Goal: Task Accomplishment & Management: Use online tool/utility

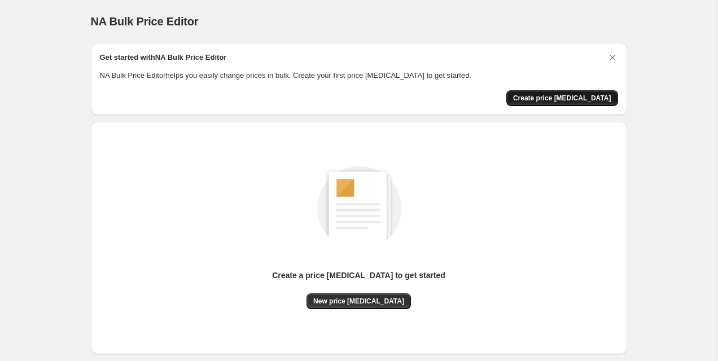
click at [567, 96] on span "Create price [MEDICAL_DATA]" at bounding box center [562, 98] width 98 height 9
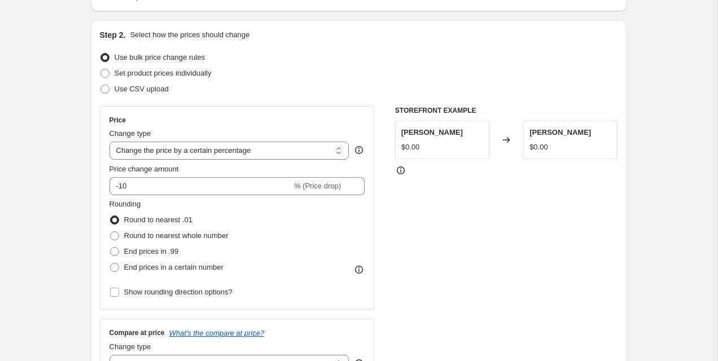
scroll to position [95, 0]
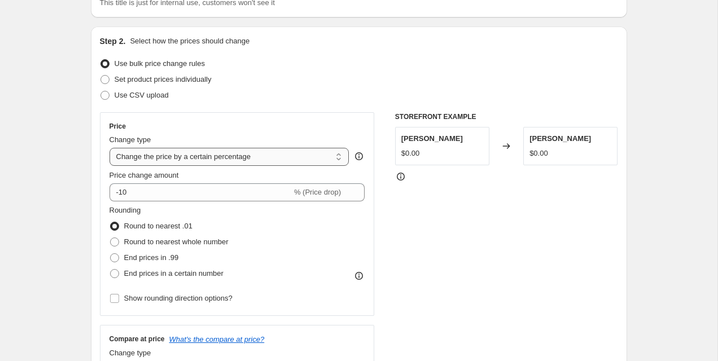
click at [213, 156] on select "Change the price to a certain amount Change the price by a certain amount Chang…" at bounding box center [229, 157] width 240 height 18
click at [141, 156] on select "Change the price to a certain amount Change the price by a certain amount Chang…" at bounding box center [229, 157] width 240 height 18
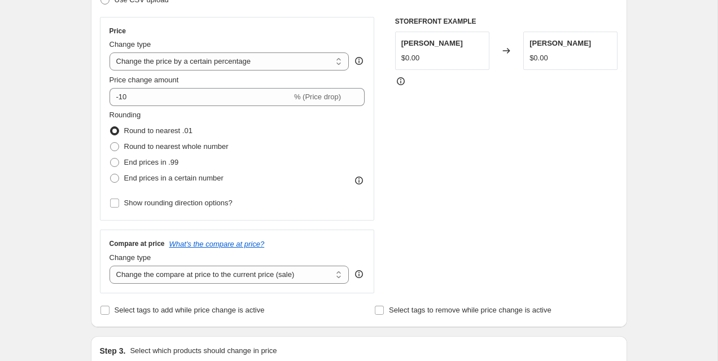
scroll to position [203, 0]
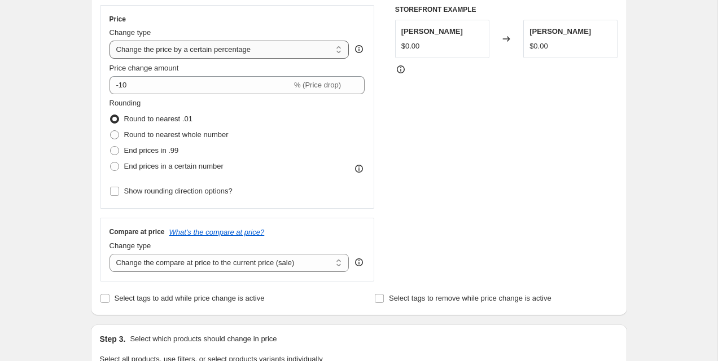
click at [210, 47] on select "Change the price to a certain amount Change the price by a certain amount Chang…" at bounding box center [229, 50] width 240 height 18
select select "no_change"
click at [109, 41] on select "Change the price to a certain amount Change the price by a certain amount Chang…" at bounding box center [229, 50] width 240 height 18
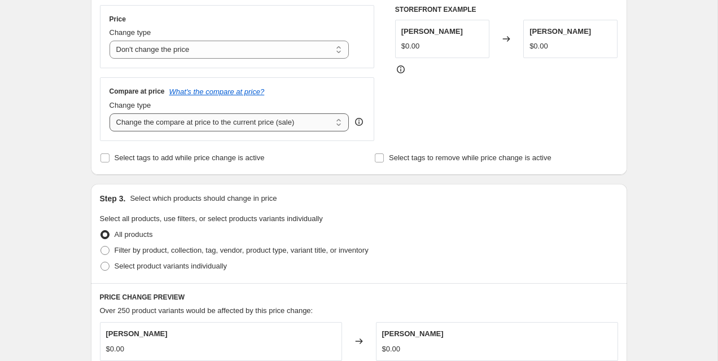
click at [224, 126] on select "Change the compare at price to the current price (sale) Change the compare at p…" at bounding box center [229, 122] width 240 height 18
select select "percentage"
click at [109, 113] on select "Change the compare at price to the current price (sale) Change the compare at p…" at bounding box center [229, 122] width 240 height 18
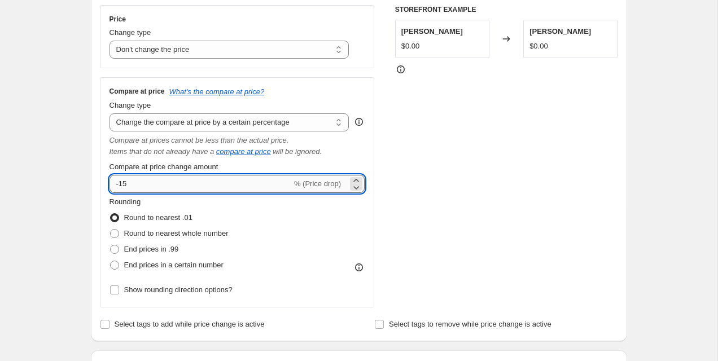
click at [223, 184] on input "-15" at bounding box center [200, 184] width 182 height 18
click at [104, 164] on div "Compare at price What's the compare at price? Change type Change the compare at…" at bounding box center [237, 192] width 275 height 230
click at [138, 187] on input "230" at bounding box center [193, 184] width 169 height 18
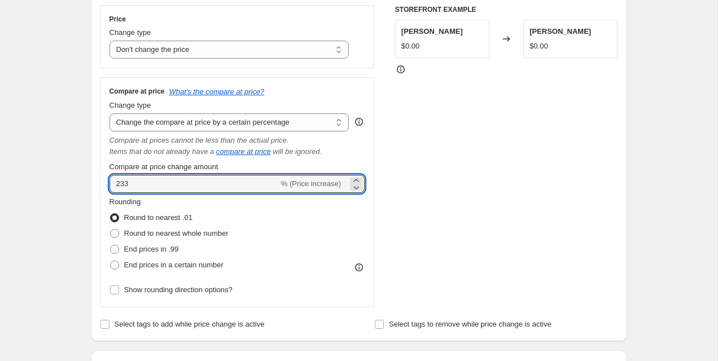
type input "233"
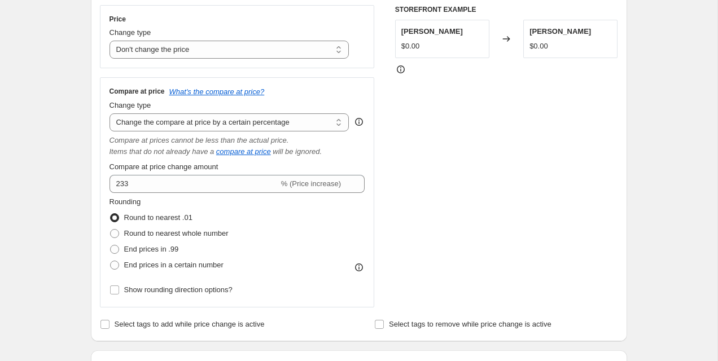
click at [94, 163] on div "Step 2. Select how the prices should change Use bulk price change rules Set pro…" at bounding box center [359, 130] width 536 height 422
click at [150, 236] on span "Round to nearest whole number" at bounding box center [176, 233] width 104 height 8
click at [111, 230] on input "Round to nearest whole number" at bounding box center [110, 229] width 1 height 1
radio input "true"
click at [151, 265] on span "End prices in a certain number" at bounding box center [173, 265] width 99 height 8
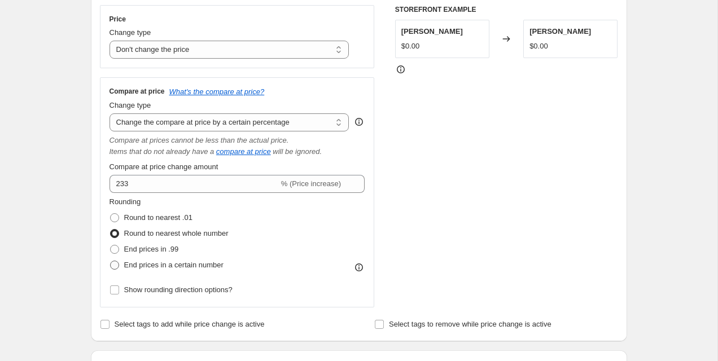
click at [111, 261] on input "End prices in a certain number" at bounding box center [110, 261] width 1 height 1
radio input "true"
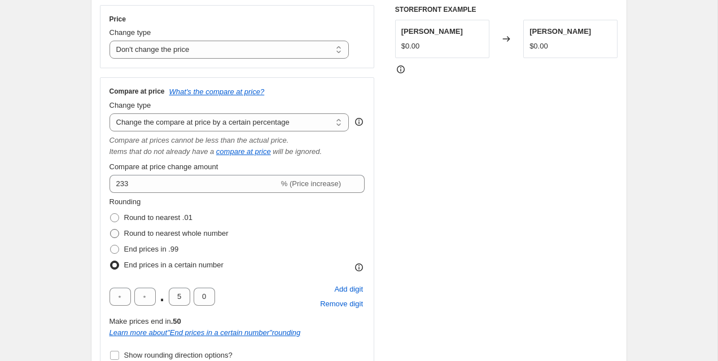
click at [153, 234] on span "Round to nearest whole number" at bounding box center [176, 233] width 104 height 8
click at [111, 230] on input "Round to nearest whole number" at bounding box center [110, 229] width 1 height 1
radio input "true"
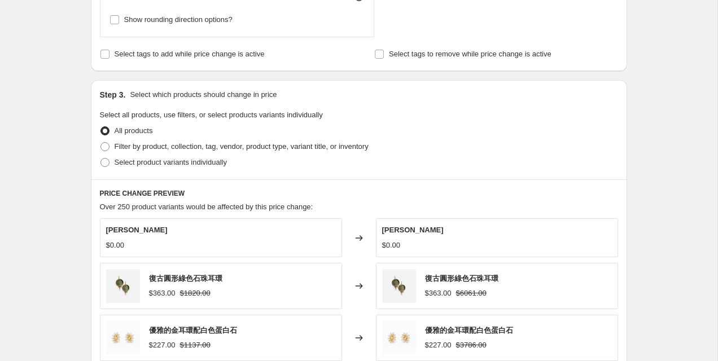
scroll to position [465, 0]
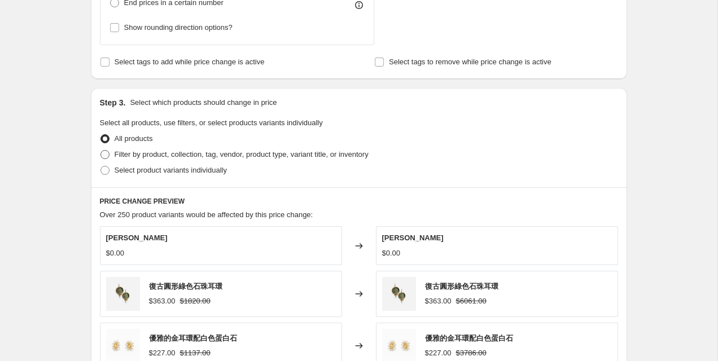
click at [152, 157] on span "Filter by product, collection, tag, vendor, product type, variant title, or inv…" at bounding box center [242, 154] width 254 height 8
click at [101, 151] on input "Filter by product, collection, tag, vendor, product type, variant title, or inv…" at bounding box center [100, 150] width 1 height 1
radio input "true"
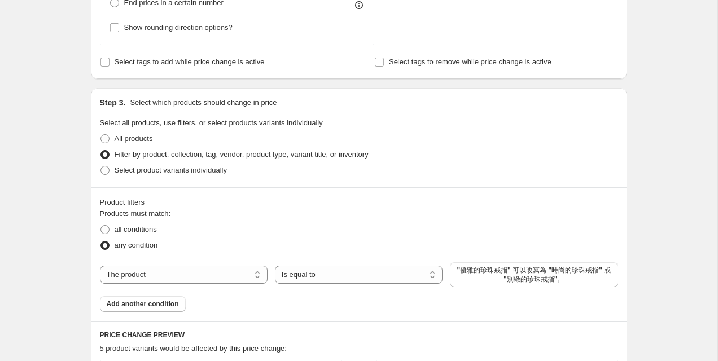
scroll to position [513, 0]
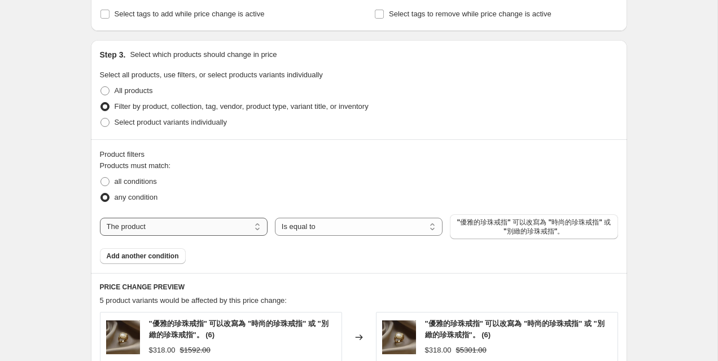
click at [212, 221] on select "The product The product's collection The product's tag The product's vendor The…" at bounding box center [184, 227] width 168 height 18
select select "collection"
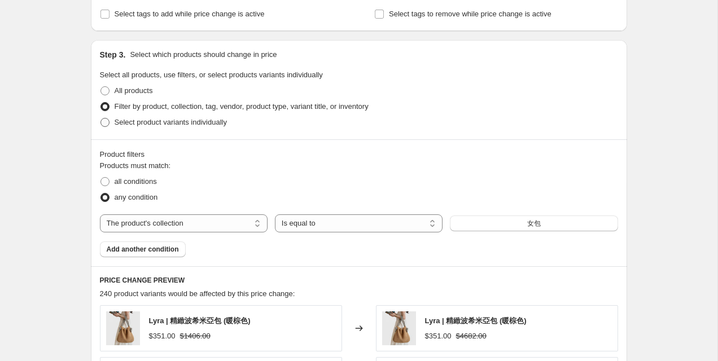
click at [168, 123] on span "Select product variants individually" at bounding box center [171, 122] width 112 height 8
click at [101, 118] on input "Select product variants individually" at bounding box center [100, 118] width 1 height 1
radio input "true"
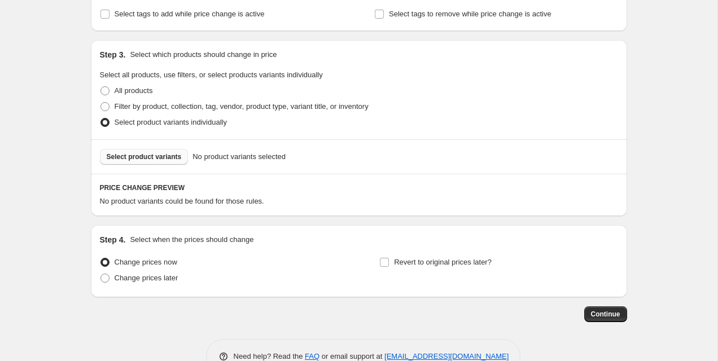
click at [157, 157] on span "Select product variants" at bounding box center [144, 156] width 75 height 9
click at [184, 104] on span "Filter by product, collection, tag, vendor, product type, variant title, or inv…" at bounding box center [242, 106] width 254 height 8
click at [101, 103] on input "Filter by product, collection, tag, vendor, product type, variant title, or inv…" at bounding box center [100, 102] width 1 height 1
radio input "true"
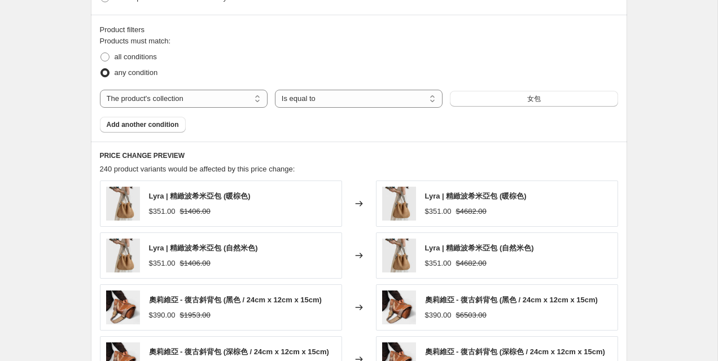
scroll to position [604, 0]
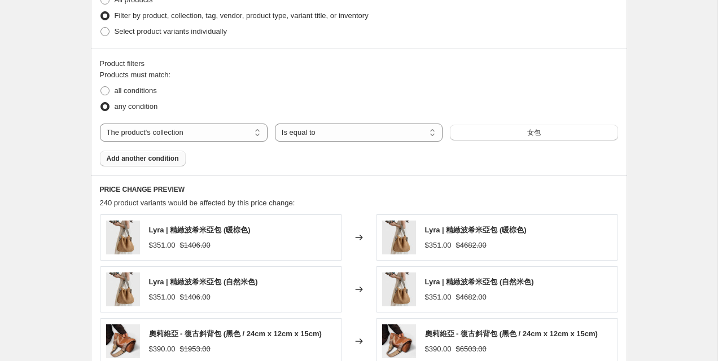
click at [164, 158] on span "Add another condition" at bounding box center [143, 158] width 72 height 9
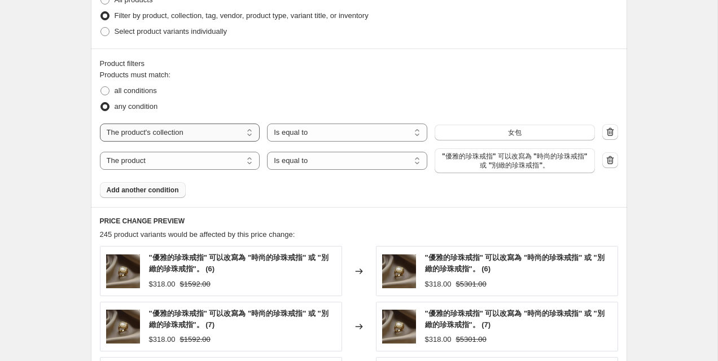
click at [187, 131] on select "The product The product's collection The product's tag The product's vendor The…" at bounding box center [180, 133] width 160 height 18
click at [495, 130] on button "女包" at bounding box center [514, 133] width 160 height 16
click at [508, 134] on span "鞋子" at bounding box center [515, 132] width 14 height 9
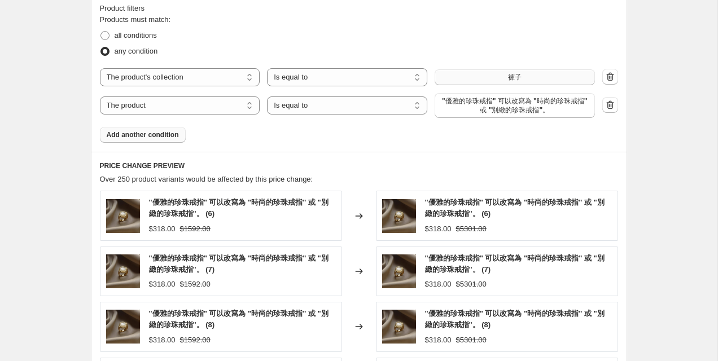
scroll to position [541, 0]
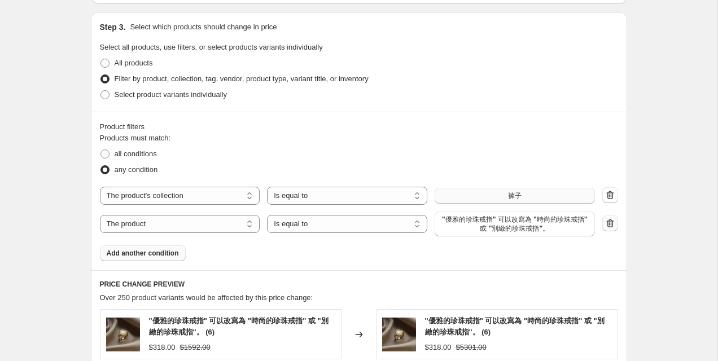
click at [608, 222] on icon "button" at bounding box center [609, 223] width 11 height 11
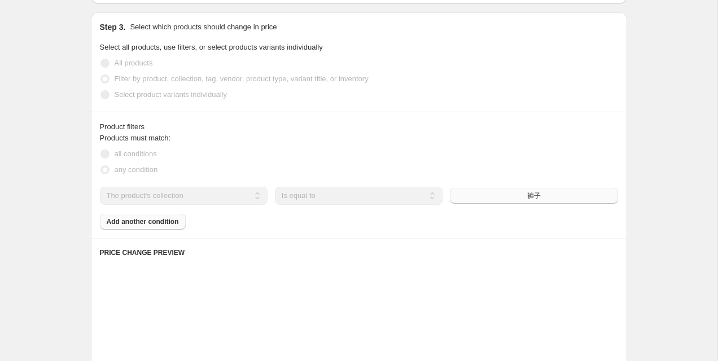
click at [158, 225] on div "Products must match: all conditions any condition The product The product's col…" at bounding box center [359, 181] width 518 height 97
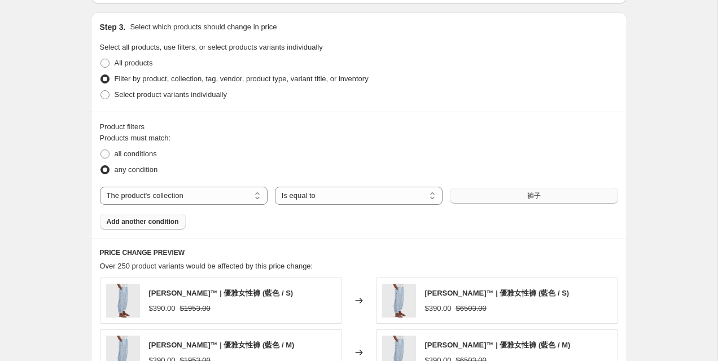
scroll to position [647, 0]
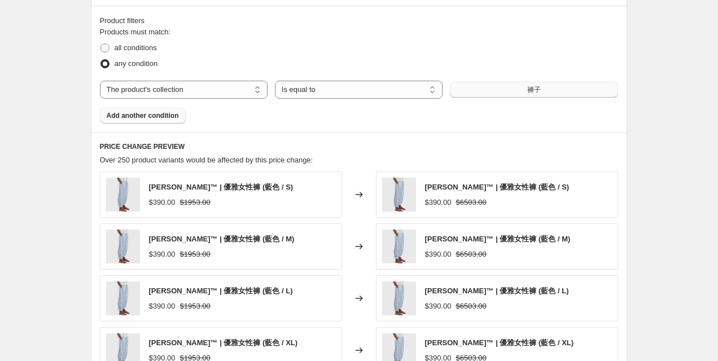
click at [498, 89] on button "褲子" at bounding box center [534, 90] width 168 height 16
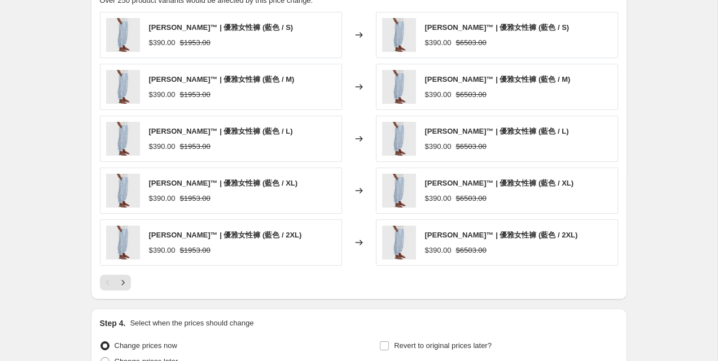
scroll to position [798, 0]
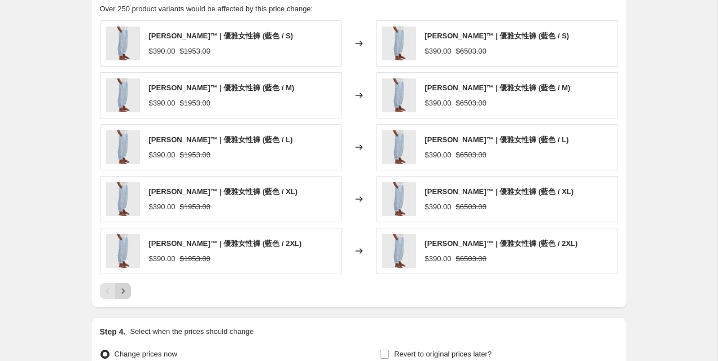
click at [124, 291] on icon "Next" at bounding box center [122, 291] width 3 height 5
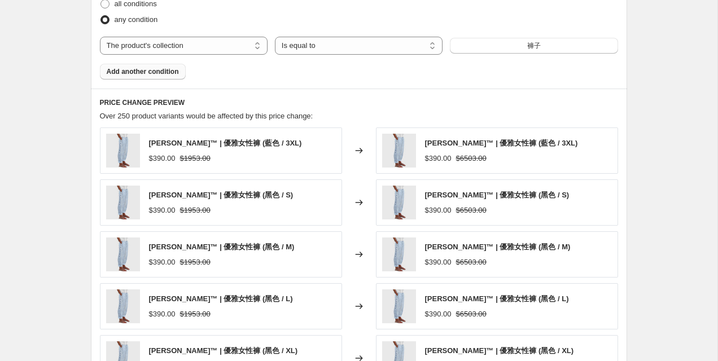
scroll to position [678, 0]
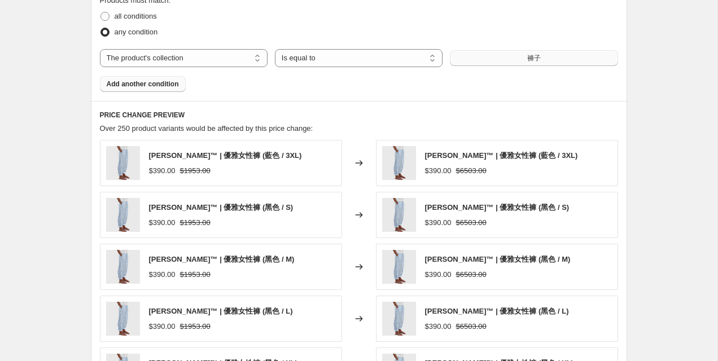
click at [547, 59] on button "褲子" at bounding box center [534, 58] width 168 height 16
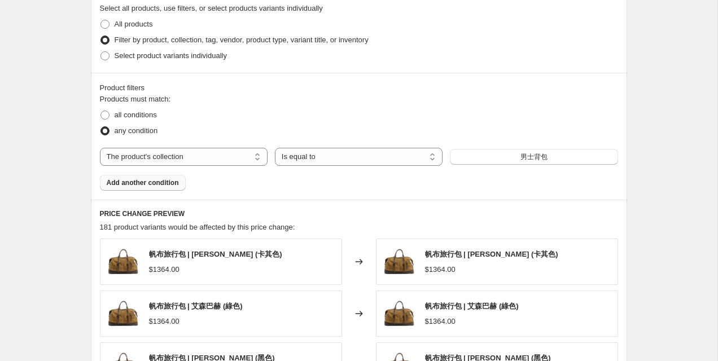
scroll to position [567, 0]
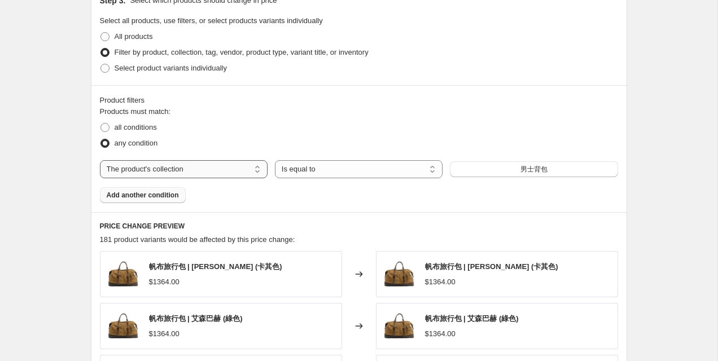
click at [223, 176] on select "The product The product's collection The product's tag The product's vendor The…" at bounding box center [184, 169] width 168 height 18
click at [376, 168] on select "Is equal to Is not equal to" at bounding box center [359, 169] width 168 height 18
click at [171, 190] on button "Add another condition" at bounding box center [143, 195] width 86 height 16
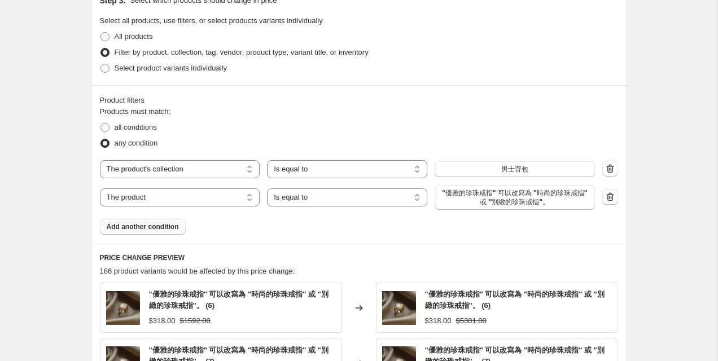
scroll to position [662, 0]
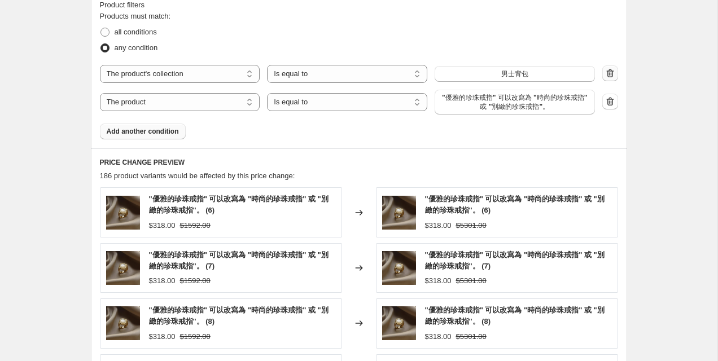
click at [613, 77] on icon "button" at bounding box center [609, 73] width 11 height 11
select select "product"
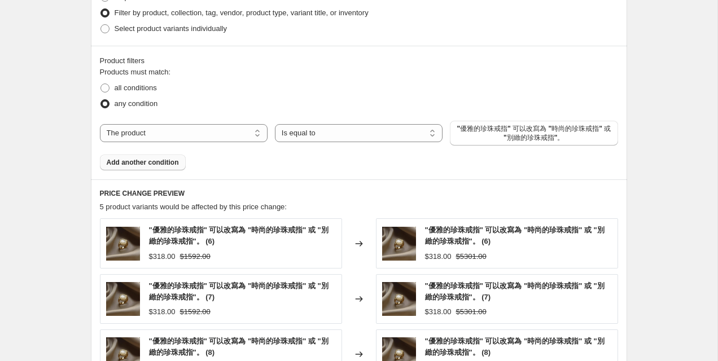
scroll to position [593, 0]
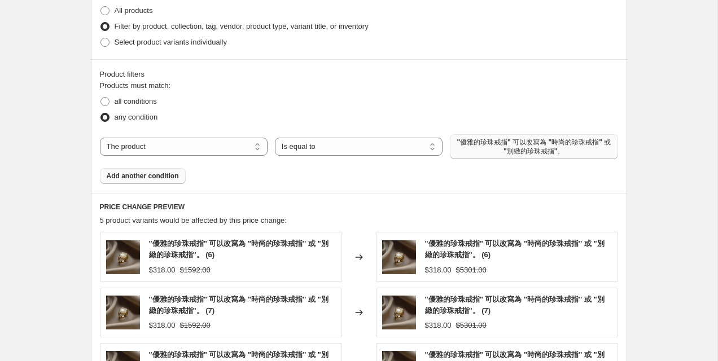
click at [487, 140] on span ""優雅的珍珠戒指" 可以改寫為 "時尚的珍珠戒指" 或 "別緻的珍珠戒指"。" at bounding box center [533, 147] width 154 height 18
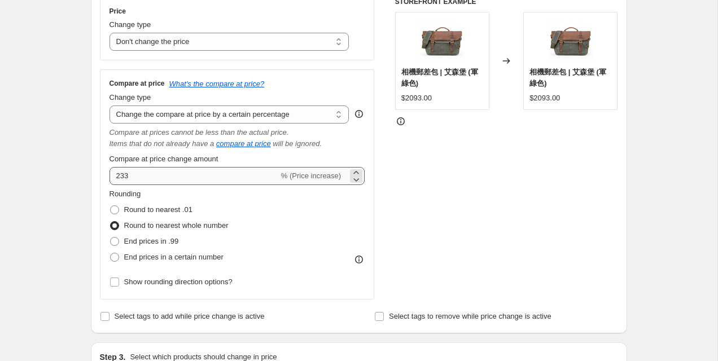
scroll to position [220, 0]
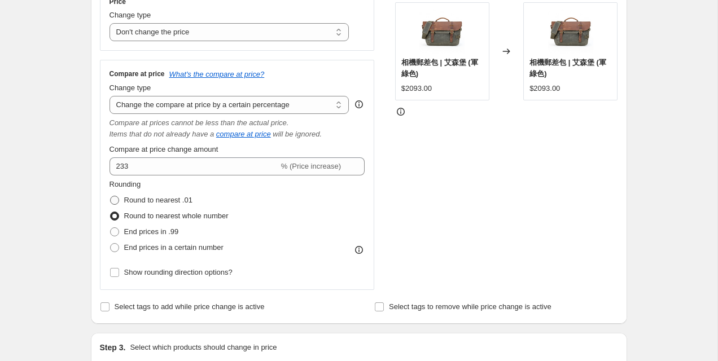
click at [159, 200] on span "Round to nearest .01" at bounding box center [158, 200] width 68 height 8
click at [111, 196] on input "Round to nearest .01" at bounding box center [110, 196] width 1 height 1
radio input "true"
click at [160, 213] on span "Round to nearest whole number" at bounding box center [176, 216] width 104 height 8
click at [111, 212] on input "Round to nearest whole number" at bounding box center [110, 212] width 1 height 1
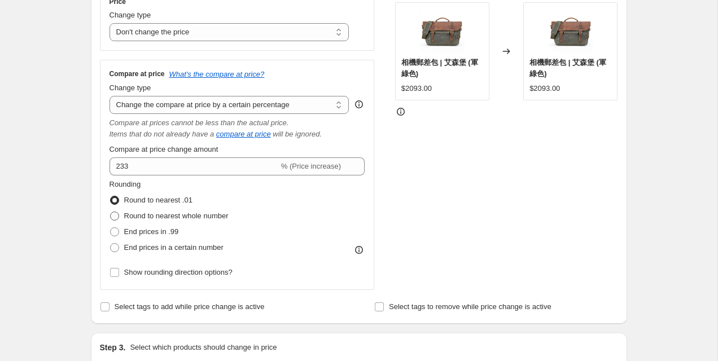
radio input "true"
click at [197, 105] on select "Change the compare at price to the current price (sale) Change the compare at p…" at bounding box center [229, 105] width 240 height 18
select select "by"
click at [109, 96] on select "Change the compare at price to the current price (sale) Change the compare at p…" at bounding box center [229, 105] width 240 height 18
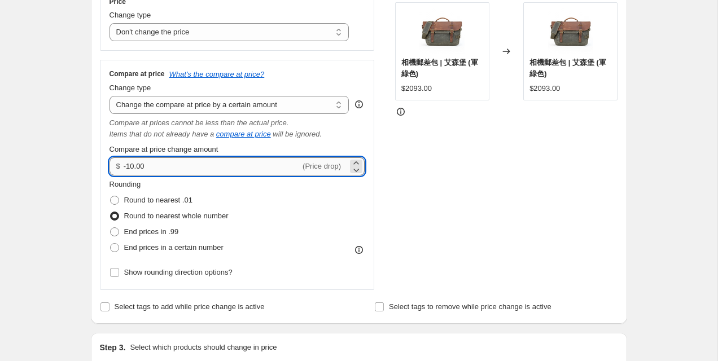
click at [190, 164] on input "-10.00" at bounding box center [212, 166] width 177 height 18
type input "2344.00"
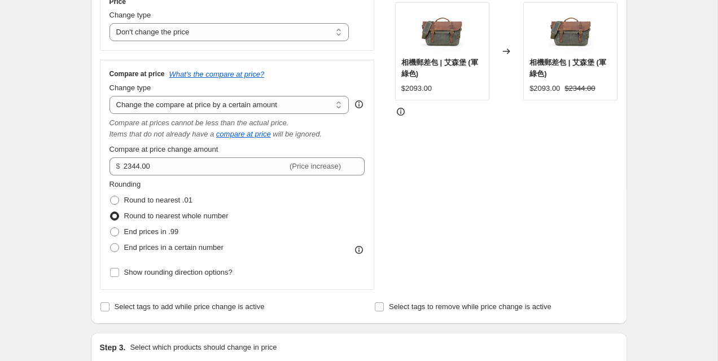
click at [225, 187] on fieldset "Rounding Round to nearest .01 Round to nearest whole number End prices in .99 E…" at bounding box center [168, 217] width 119 height 77
click at [204, 104] on select "Change the compare at price to the current price (sale) Change the compare at p…" at bounding box center [229, 105] width 240 height 18
select select "percentage"
click at [109, 96] on select "Change the compare at price to the current price (sale) Change the compare at p…" at bounding box center [229, 105] width 240 height 18
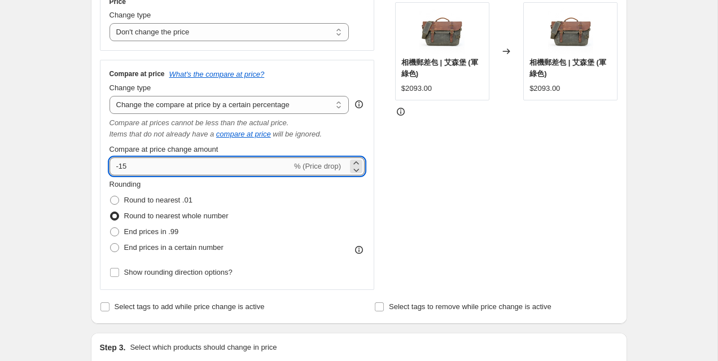
click at [198, 161] on input "-15" at bounding box center [200, 166] width 182 height 18
type input "233"
click at [407, 194] on div "STOREFRONT EXAMPLE 相機郵差包 | 艾森堡 (軍綠色) $2093.00 Changed to 相機郵差包 | 艾森堡 (軍綠色) $209…" at bounding box center [506, 139] width 223 height 302
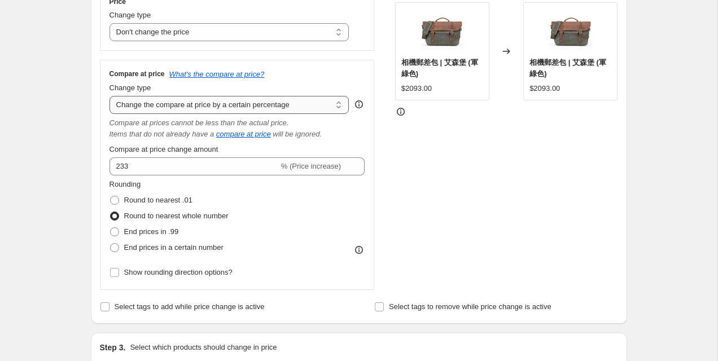
click at [178, 110] on select "Change the compare at price to the current price (sale) Change the compare at p…" at bounding box center [229, 105] width 240 height 18
select select "pp"
click at [109, 96] on select "Change the compare at price to the current price (sale) Change the compare at p…" at bounding box center [229, 105] width 240 height 18
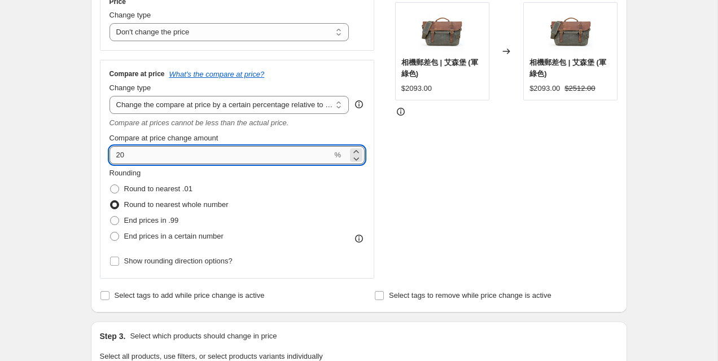
click at [187, 150] on input "20" at bounding box center [220, 155] width 223 height 18
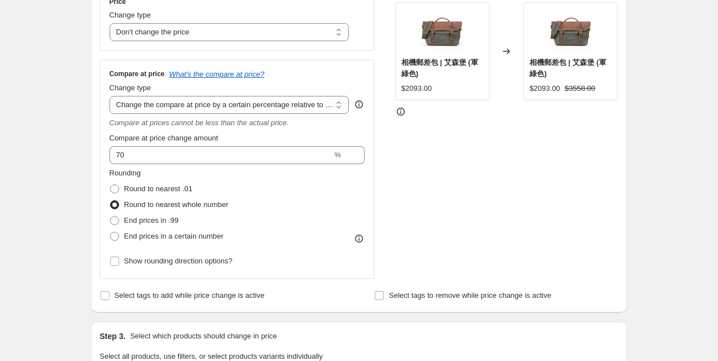
click at [402, 171] on div "STOREFRONT EXAMPLE 相機郵差包 | 艾森堡 (軍綠色) $2093.00 Changed to 相機郵差包 | 艾森堡 (軍綠色) $209…" at bounding box center [506, 133] width 223 height 291
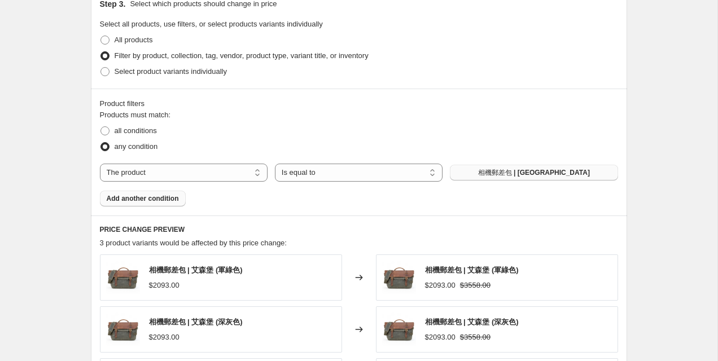
scroll to position [566, 0]
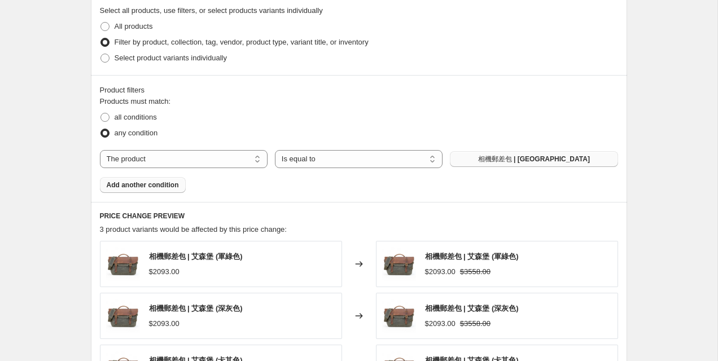
click at [142, 182] on span "Add another condition" at bounding box center [143, 185] width 72 height 9
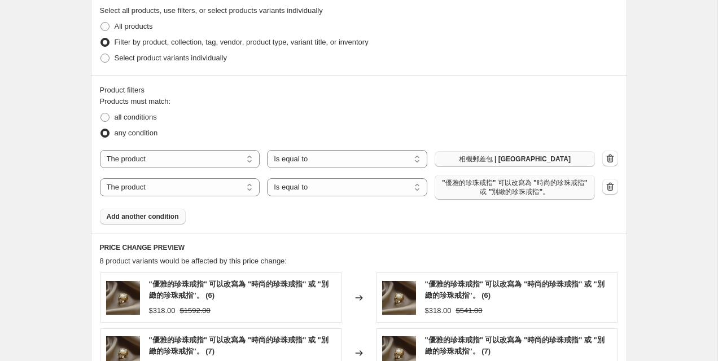
click at [496, 195] on span ""優雅的珍珠戒指" 可以改寫為 "時尚的珍珠戒指" 或 "別緻的珍珠戒指"。" at bounding box center [514, 187] width 147 height 18
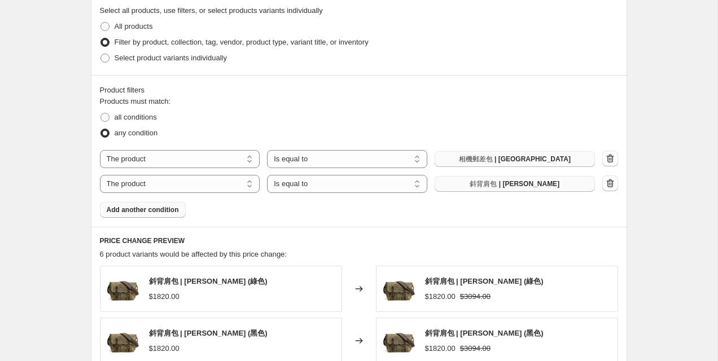
click at [178, 213] on span "Add another condition" at bounding box center [143, 209] width 72 height 9
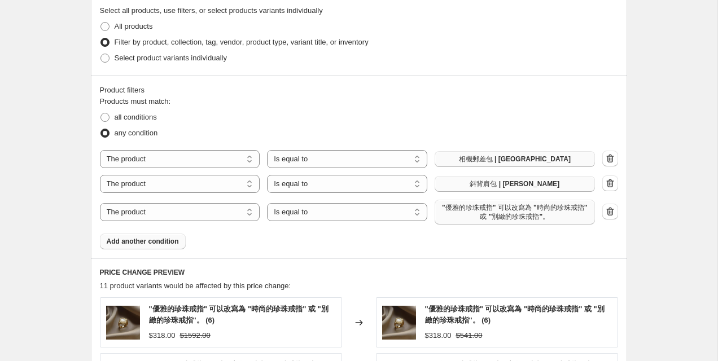
click at [560, 210] on span ""優雅的珍珠戒指" 可以改寫為 "時尚的珍珠戒指" 或 "別緻的珍珠戒指"。" at bounding box center [514, 212] width 147 height 18
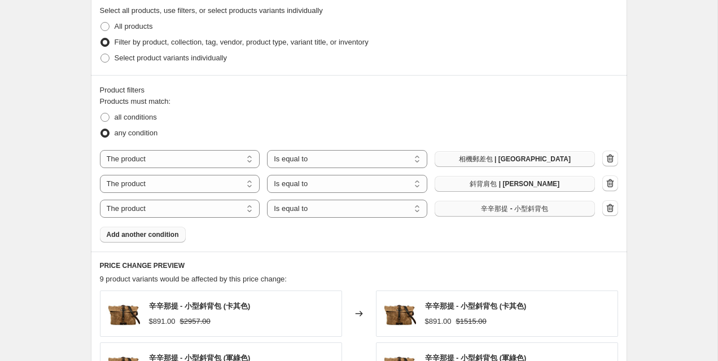
click at [156, 239] on button "Add another condition" at bounding box center [143, 235] width 86 height 16
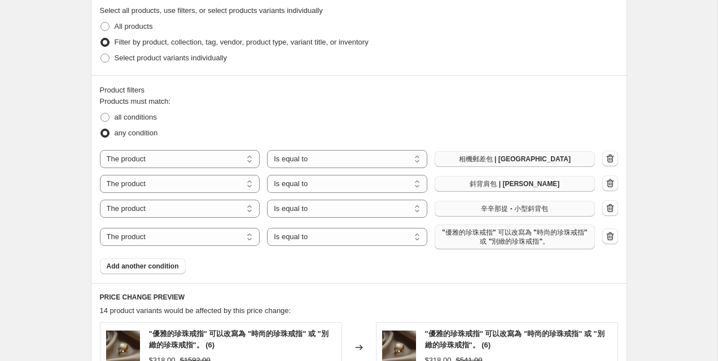
click at [516, 241] on span ""優雅的珍珠戒指" 可以改寫為 "時尚的珍珠戒指" 或 "別緻的珍珠戒指"。" at bounding box center [514, 237] width 147 height 18
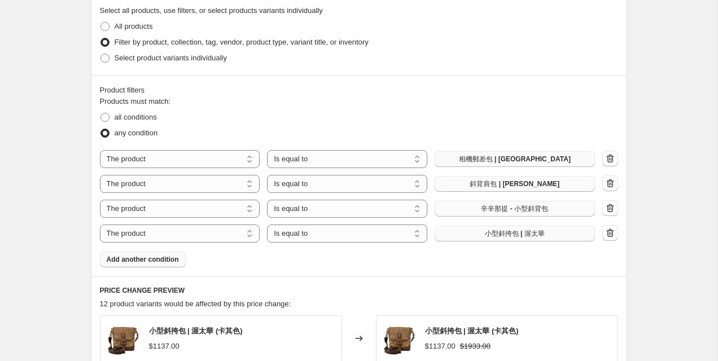
click at [167, 264] on button "Add another condition" at bounding box center [143, 260] width 86 height 16
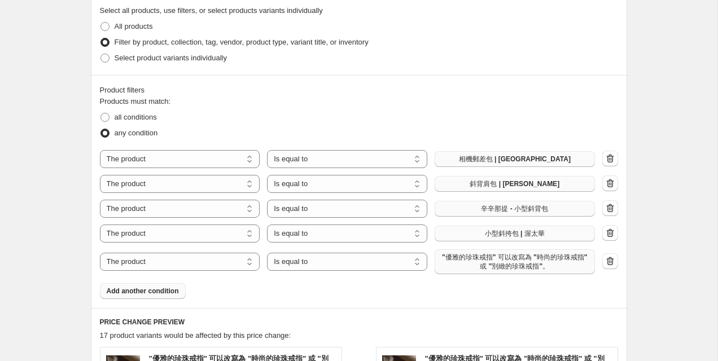
click at [490, 269] on span ""優雅的珍珠戒指" 可以改寫為 "時尚的珍珠戒指" 或 "別緻的珍珠戒指"。" at bounding box center [514, 262] width 147 height 18
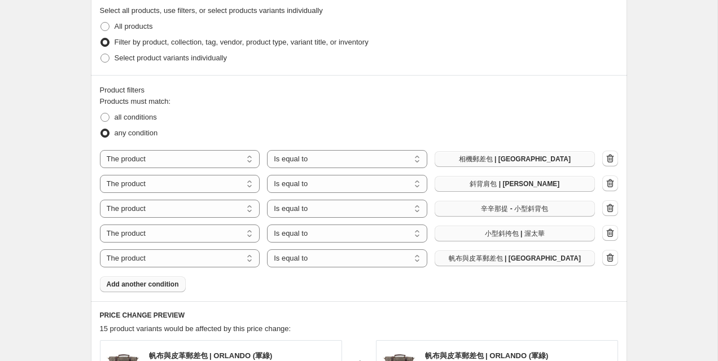
click at [157, 279] on button "Add another condition" at bounding box center [143, 284] width 86 height 16
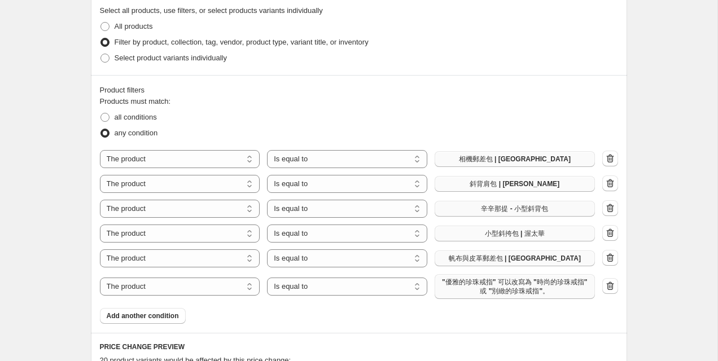
click at [504, 289] on span ""優雅的珍珠戒指" 可以改寫為 "時尚的珍珠戒指" 或 "別緻的珍珠戒指"。" at bounding box center [514, 287] width 147 height 18
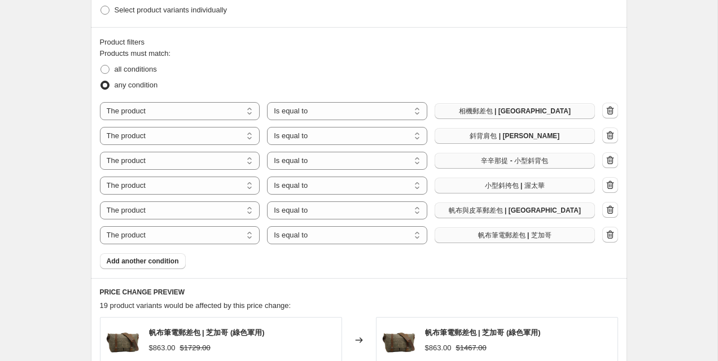
scroll to position [625, 0]
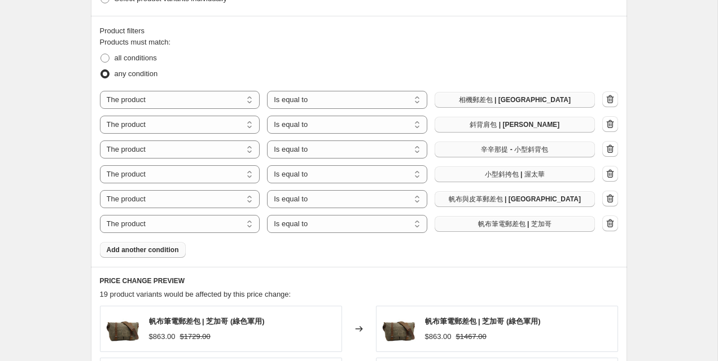
click at [153, 250] on span "Add another condition" at bounding box center [143, 249] width 72 height 9
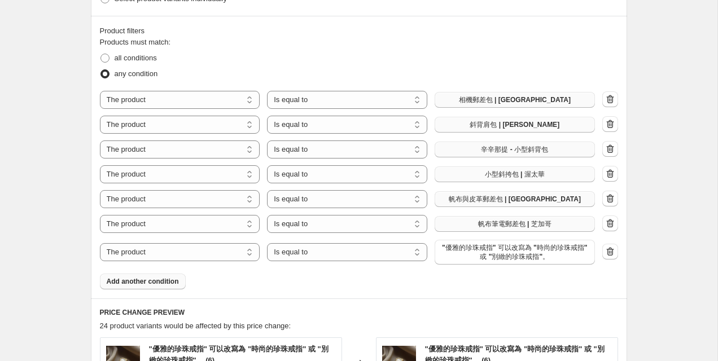
click at [171, 278] on span "Add another condition" at bounding box center [143, 281] width 72 height 9
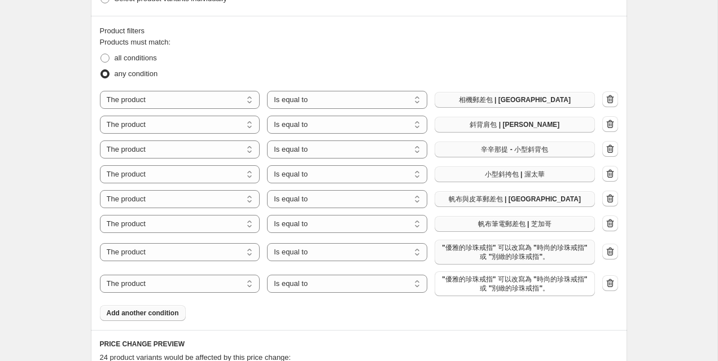
click at [510, 253] on span ""優雅的珍珠戒指" 可以改寫為 "時尚的珍珠戒指" 或 "別緻的珍珠戒指"。" at bounding box center [514, 252] width 147 height 18
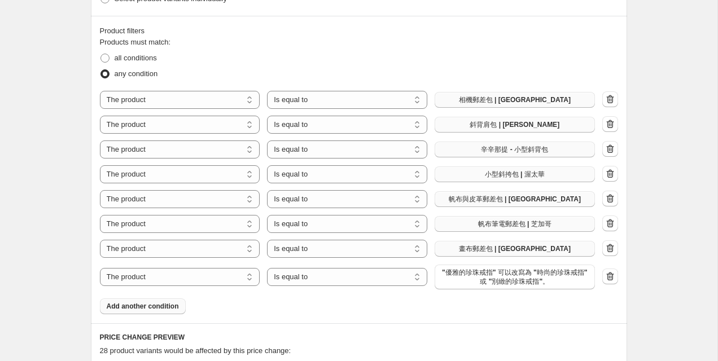
click at [502, 261] on div "The product The product's collection The product's tag The product's vendor The…" at bounding box center [359, 190] width 518 height 199
click at [502, 252] on span "畫布郵差包 | [GEOGRAPHIC_DATA]" at bounding box center [515, 248] width 112 height 9
click at [468, 275] on span ""優雅的珍珠戒指" 可以改寫為 "時尚的珍珠戒指" 或 "別緻的珍珠戒指"。" at bounding box center [514, 277] width 147 height 18
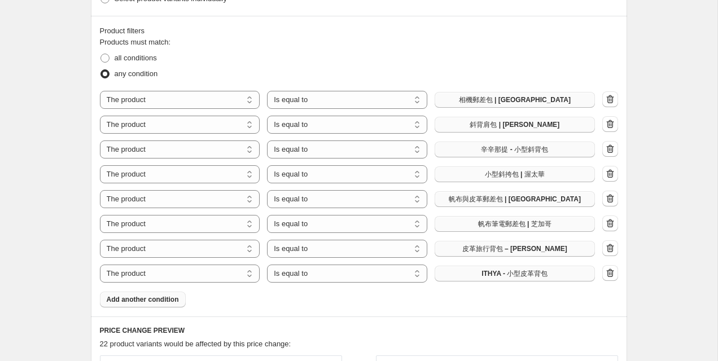
click at [166, 301] on span "Add another condition" at bounding box center [143, 299] width 72 height 9
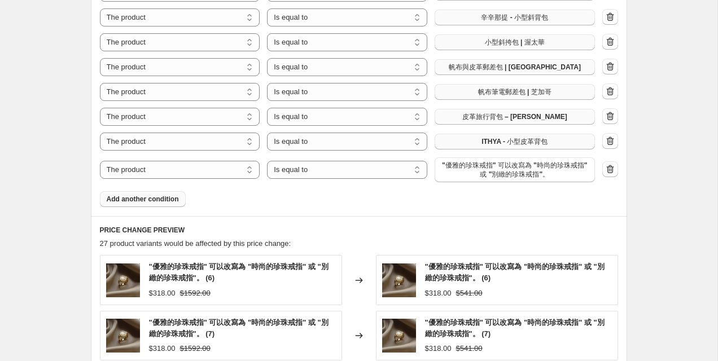
scroll to position [719, 0]
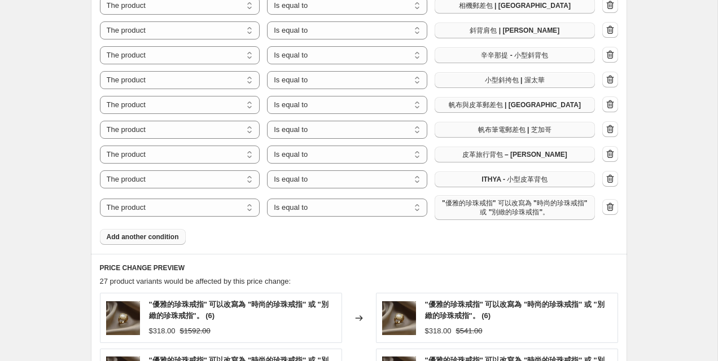
click at [478, 208] on span ""優雅的珍珠戒指" 可以改寫為 "時尚的珍珠戒指" 或 "別緻的珍珠戒指"。" at bounding box center [514, 208] width 147 height 18
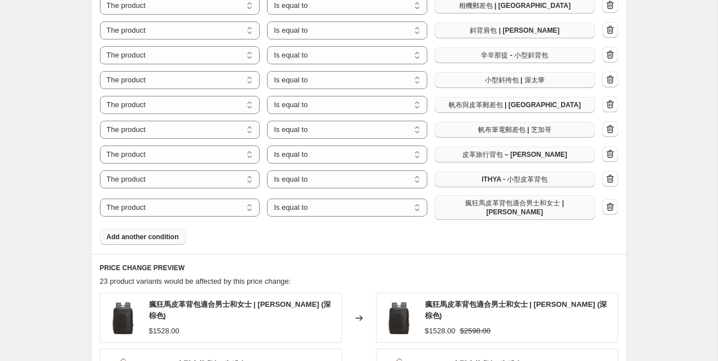
click at [147, 232] on span "Add another condition" at bounding box center [143, 236] width 72 height 9
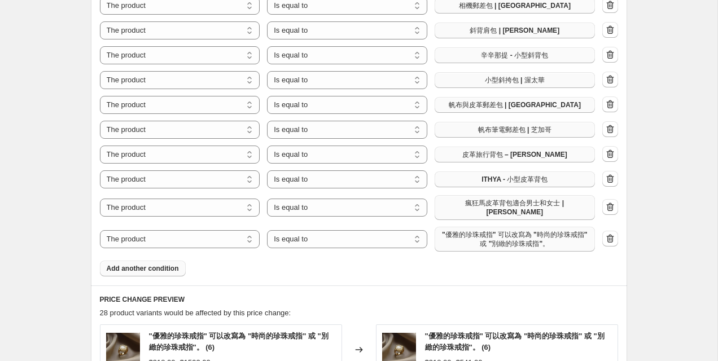
click at [529, 230] on span ""優雅的珍珠戒指" 可以改寫為 "時尚的珍珠戒指" 或 "別緻的珍珠戒指"。" at bounding box center [514, 239] width 147 height 18
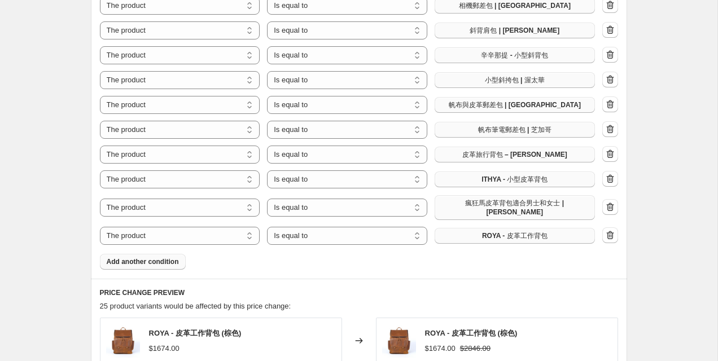
click at [143, 257] on span "Add another condition" at bounding box center [143, 261] width 72 height 9
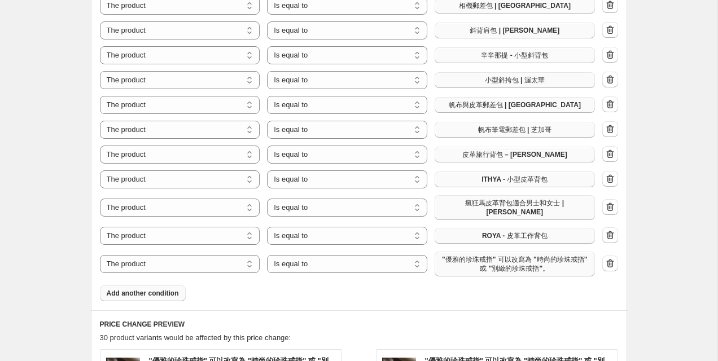
click at [493, 260] on span ""優雅的珍珠戒指" 可以改寫為 "時尚的珍珠戒指" 或 "別緻的珍珠戒指"。" at bounding box center [514, 264] width 147 height 18
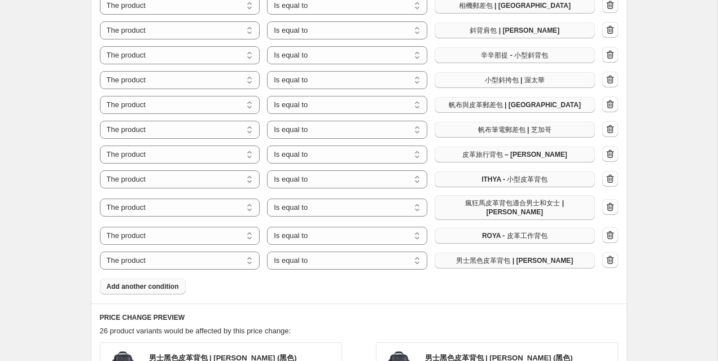
click at [150, 282] on span "Add another condition" at bounding box center [143, 286] width 72 height 9
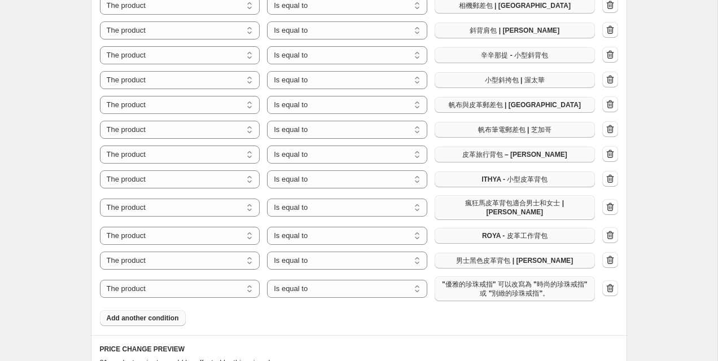
click at [459, 287] on span ""優雅的珍珠戒指" 可以改寫為 "時尚的珍珠戒指" 或 "別緻的珍珠戒指"。" at bounding box center [514, 289] width 147 height 18
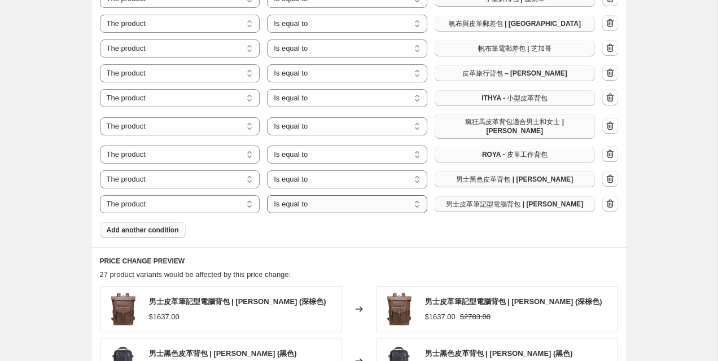
scroll to position [813, 0]
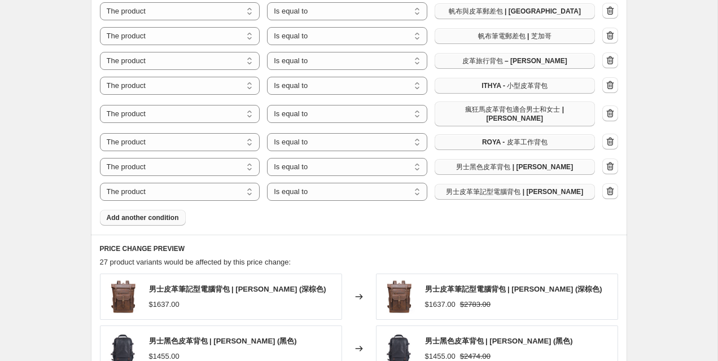
click at [158, 213] on span "Add another condition" at bounding box center [143, 217] width 72 height 9
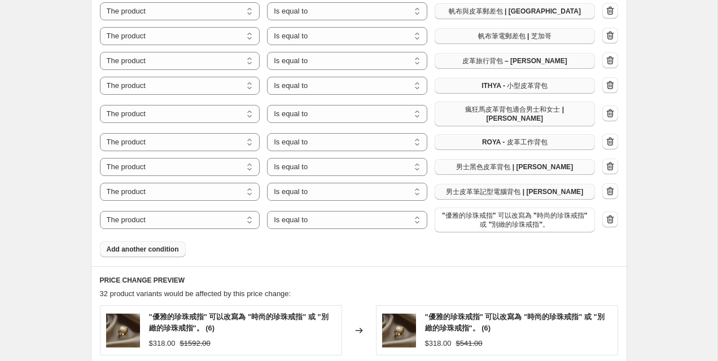
click at [504, 211] on span ""優雅的珍珠戒指" 可以改寫為 "時尚的珍珠戒指" 或 "別緻的珍珠戒指"。" at bounding box center [514, 220] width 147 height 18
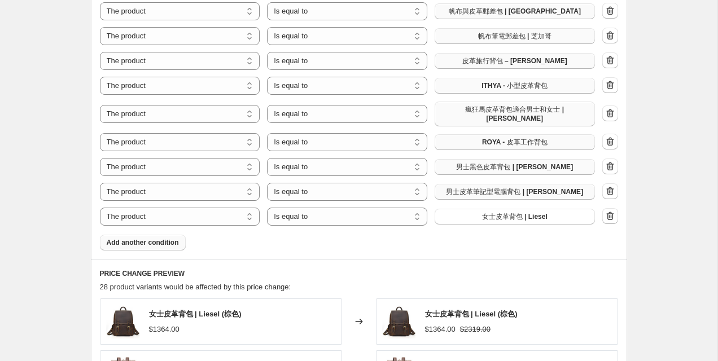
click at [159, 238] on span "Add another condition" at bounding box center [143, 242] width 72 height 9
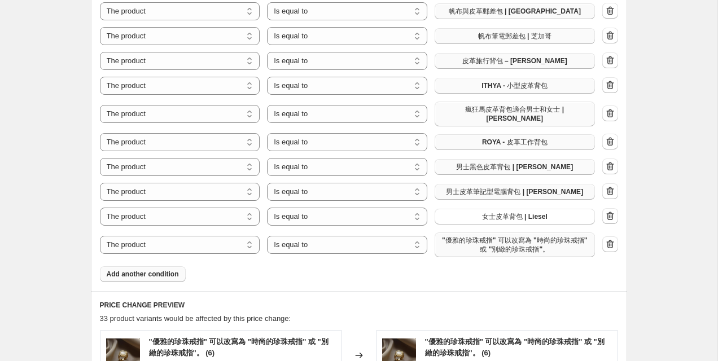
click at [504, 236] on span ""優雅的珍珠戒指" 可以改寫為 "時尚的珍珠戒指" 或 "別緻的珍珠戒指"。" at bounding box center [514, 245] width 147 height 18
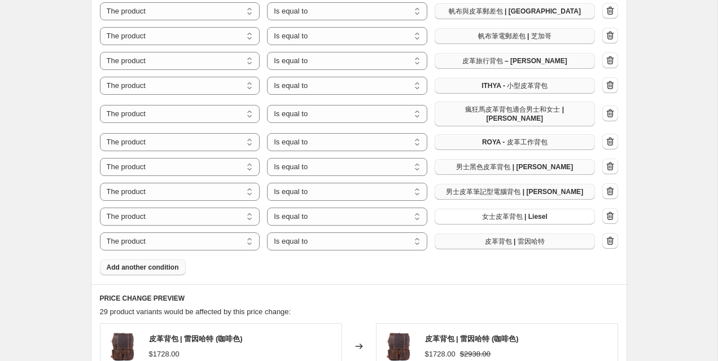
click at [106, 260] on button "Add another condition" at bounding box center [143, 268] width 86 height 16
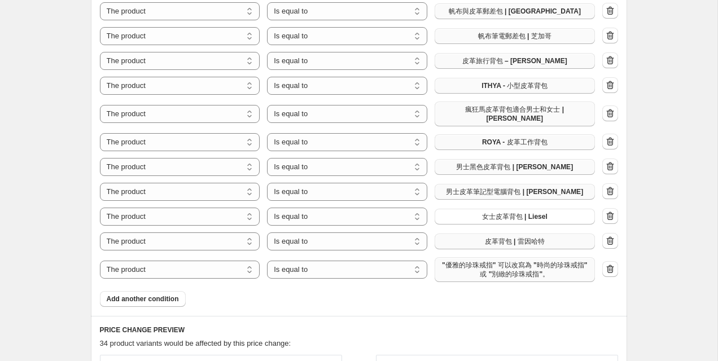
click at [474, 261] on span ""優雅的珍珠戒指" 可以改寫為 "時尚的珍珠戒指" 或 "別緻的珍珠戒指"。" at bounding box center [514, 270] width 147 height 18
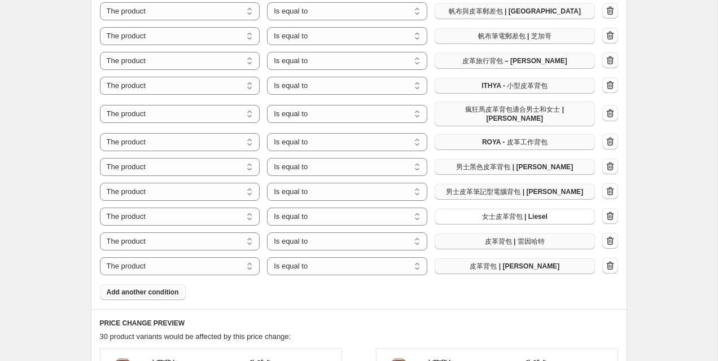
click at [156, 289] on span "Add another condition" at bounding box center [143, 292] width 72 height 9
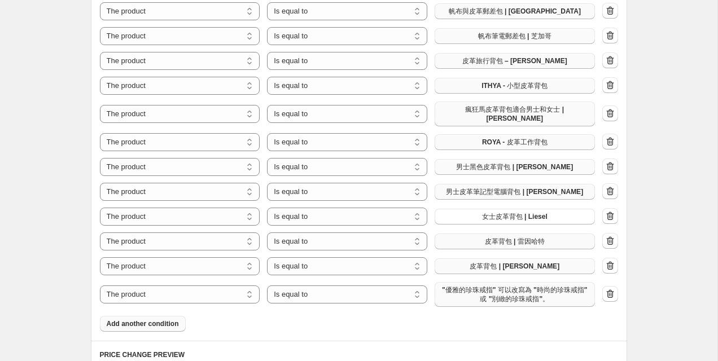
click at [488, 291] on span ""優雅的珍珠戒指" 可以改寫為 "時尚的珍珠戒指" 或 "別緻的珍珠戒指"。" at bounding box center [514, 294] width 147 height 18
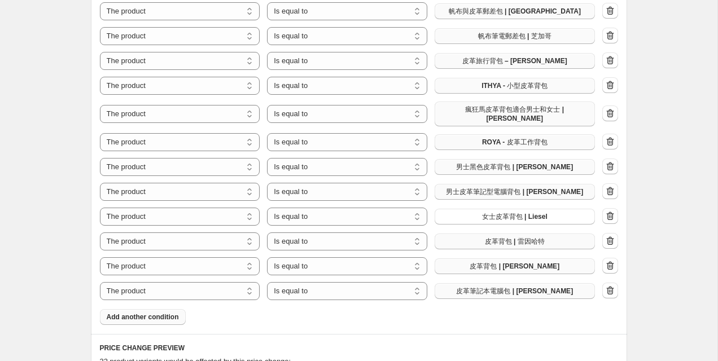
click at [164, 313] on span "Add another condition" at bounding box center [143, 317] width 72 height 9
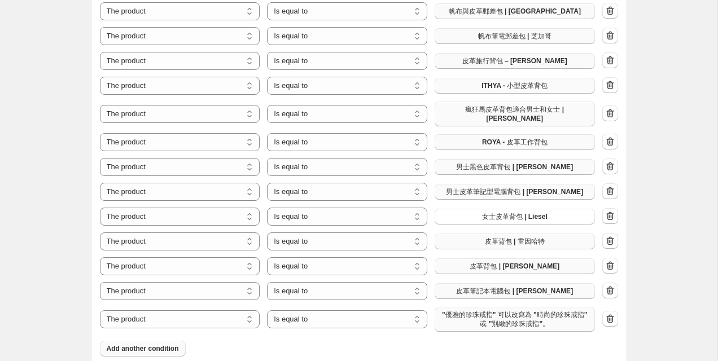
click at [474, 319] on span ""優雅的珍珠戒指" 可以改寫為 "時尚的珍珠戒指" 或 "別緻的珍珠戒指"。" at bounding box center [514, 319] width 147 height 18
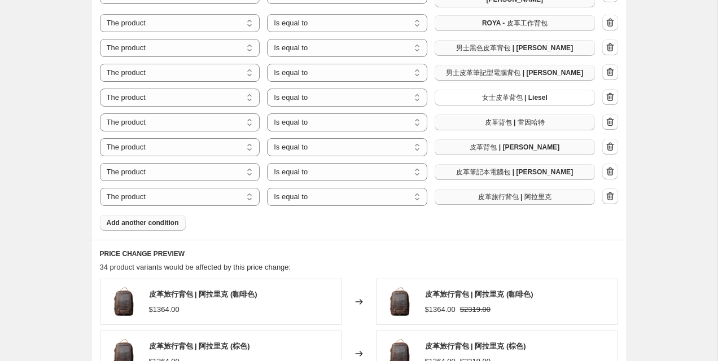
scroll to position [955, 0]
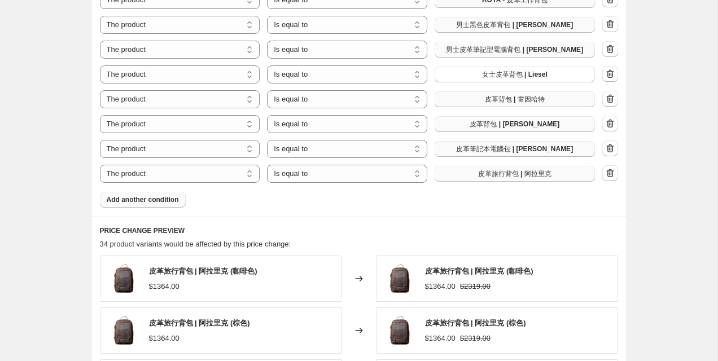
click at [120, 195] on span "Add another condition" at bounding box center [143, 199] width 72 height 9
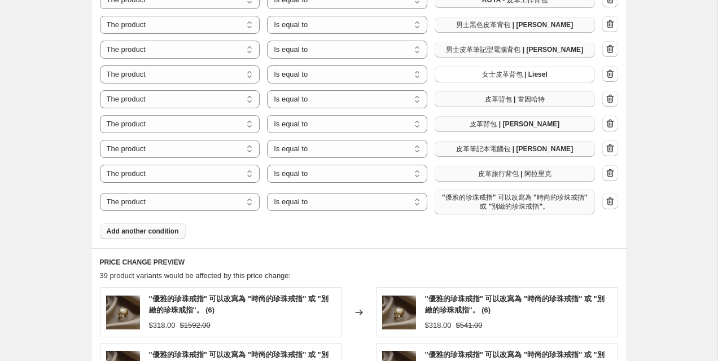
click at [491, 197] on span ""優雅的珍珠戒指" 可以改寫為 "時尚的珍珠戒指" 或 "別緻的珍珠戒指"。" at bounding box center [514, 202] width 147 height 18
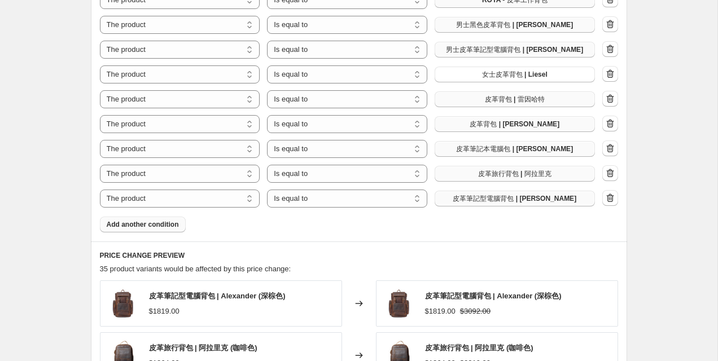
click at [156, 221] on span "Add another condition" at bounding box center [143, 224] width 72 height 9
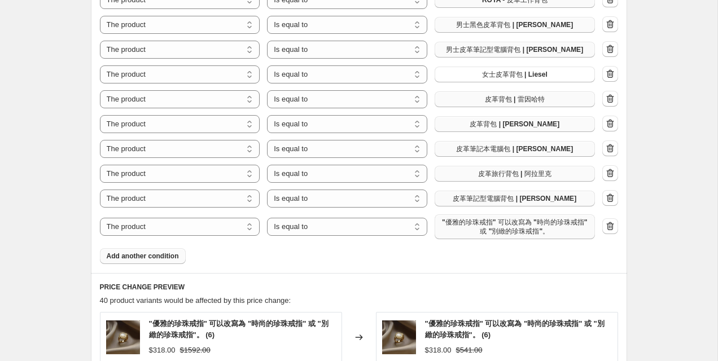
click at [490, 228] on span ""優雅的珍珠戒指" 可以改寫為 "時尚的珍珠戒指" 或 "別緻的珍珠戒指"。" at bounding box center [514, 227] width 147 height 18
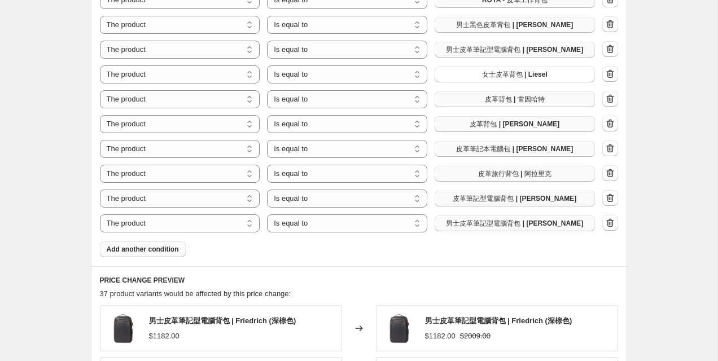
click at [141, 245] on span "Add another condition" at bounding box center [143, 249] width 72 height 9
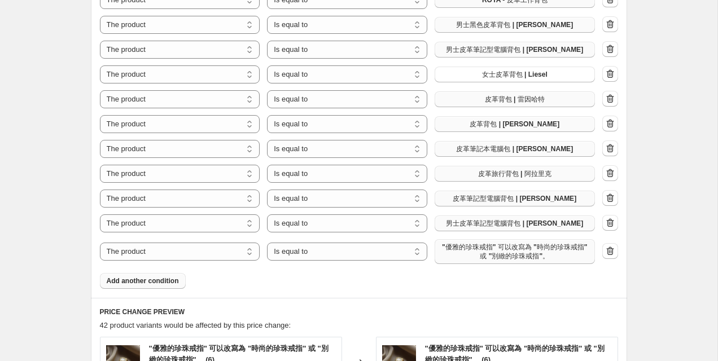
click at [489, 243] on span ""優雅的珍珠戒指" 可以改寫為 "時尚的珍珠戒指" 或 "別緻的珍珠戒指"。" at bounding box center [514, 252] width 147 height 18
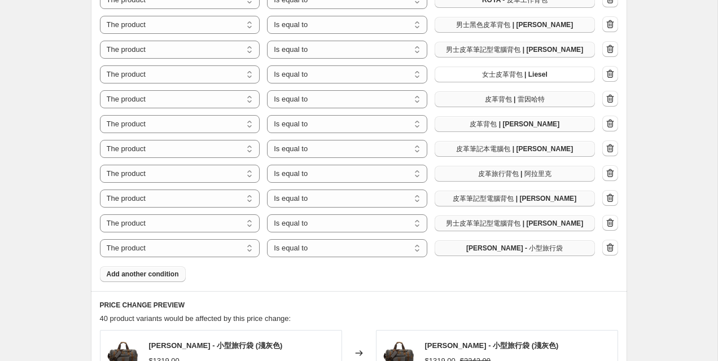
click at [150, 270] on span "Add another condition" at bounding box center [143, 274] width 72 height 9
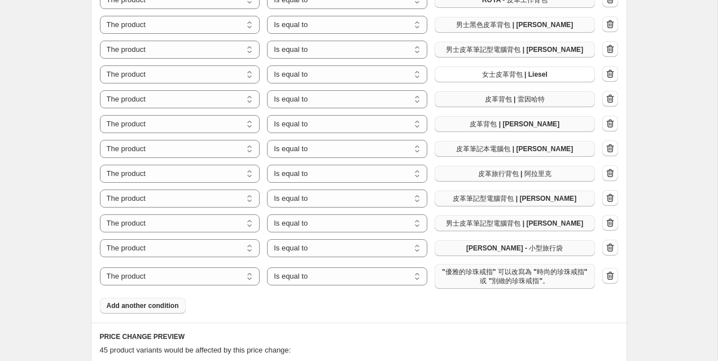
click at [524, 270] on span ""優雅的珍珠戒指" 可以改寫為 "時尚的珍珠戒指" 或 "別緻的珍珠戒指"。" at bounding box center [514, 276] width 147 height 18
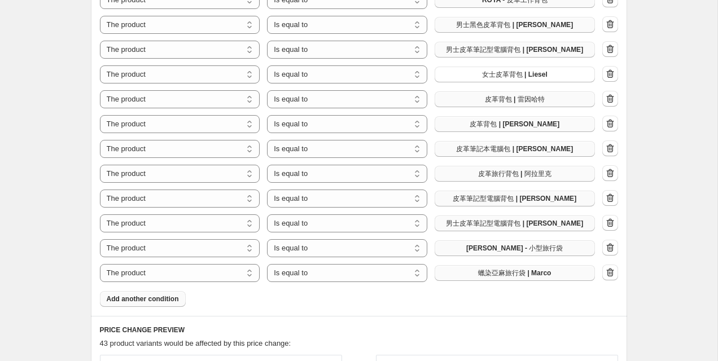
click at [169, 295] on span "Add another condition" at bounding box center [143, 299] width 72 height 9
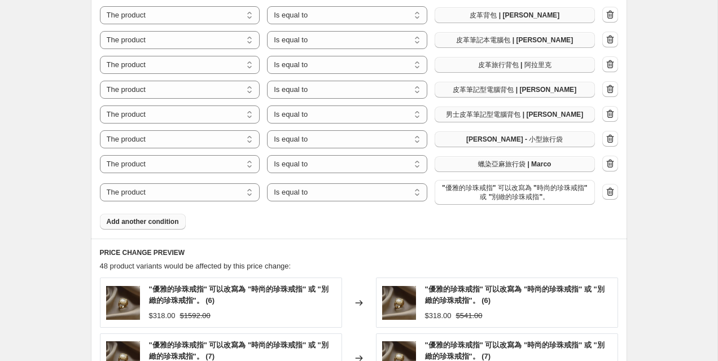
scroll to position [1073, 0]
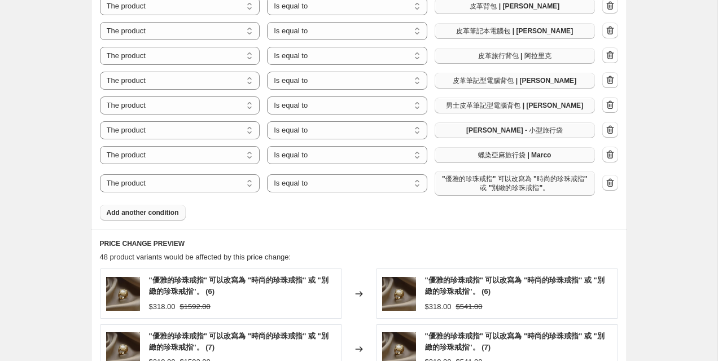
click at [531, 181] on span ""優雅的珍珠戒指" 可以改寫為 "時尚的珍珠戒指" 或 "別緻的珍珠戒指"。" at bounding box center [514, 183] width 147 height 18
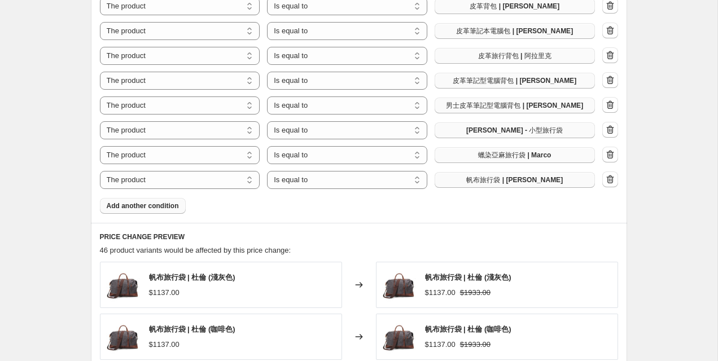
click at [165, 201] on span "Add another condition" at bounding box center [143, 205] width 72 height 9
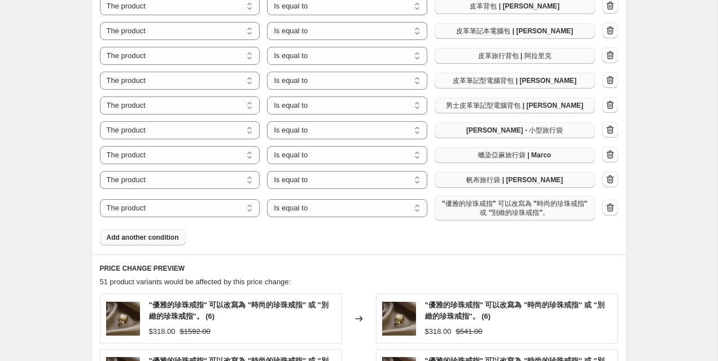
click at [465, 203] on span ""優雅的珍珠戒指" 可以改寫為 "時尚的珍珠戒指" 或 "別緻的珍珠戒指"。" at bounding box center [514, 208] width 147 height 18
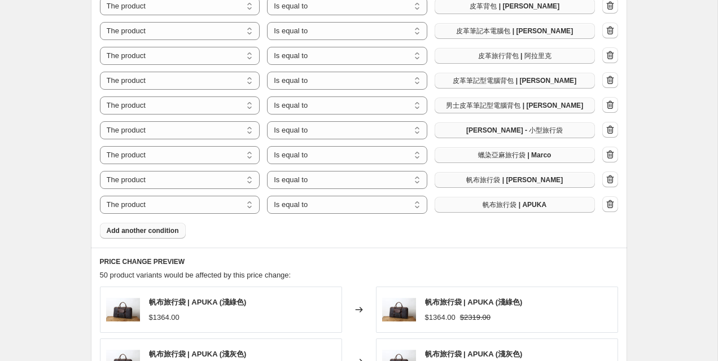
click at [168, 227] on span "Add another condition" at bounding box center [143, 230] width 72 height 9
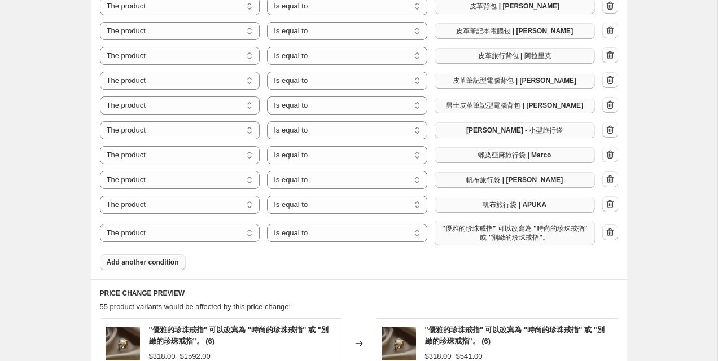
click at [512, 229] on span ""優雅的珍珠戒指" 可以改寫為 "時尚的珍珠戒指" 或 "別緻的珍珠戒指"。" at bounding box center [514, 233] width 147 height 18
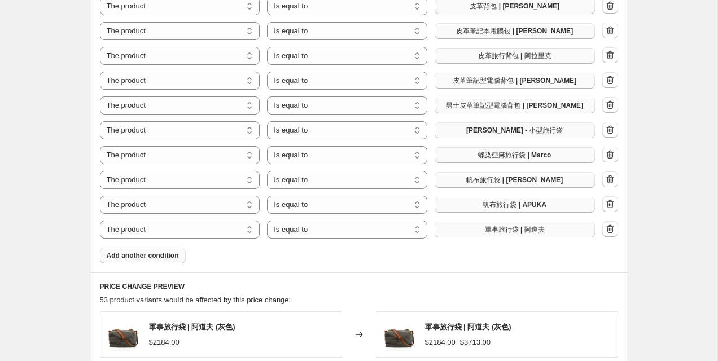
click at [164, 251] on span "Add another condition" at bounding box center [143, 255] width 72 height 9
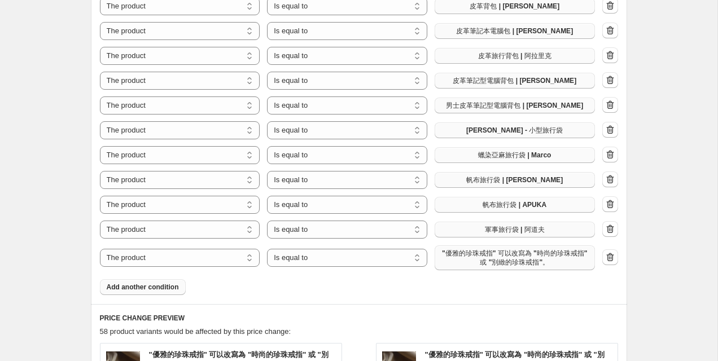
click at [504, 252] on span ""優雅的珍珠戒指" 可以改寫為 "時尚的珍珠戒指" 或 "別緻的珍珠戒指"。" at bounding box center [514, 258] width 147 height 18
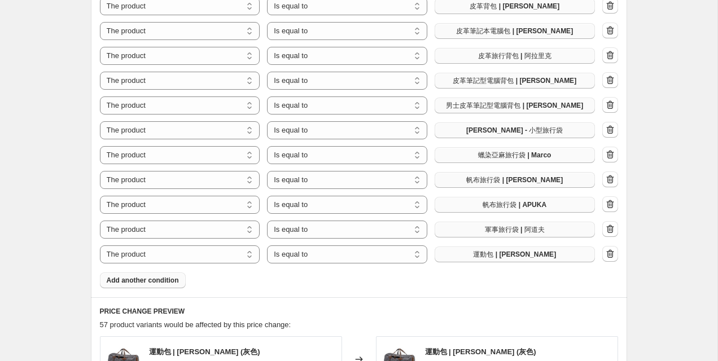
click at [150, 276] on span "Add another condition" at bounding box center [143, 280] width 72 height 9
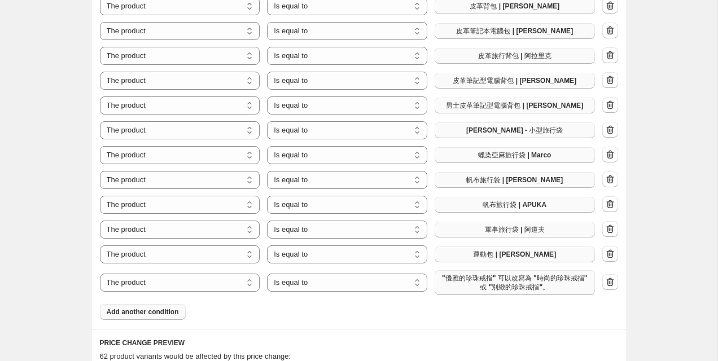
click at [473, 282] on span ""優雅的珍珠戒指" 可以改寫為 "時尚的珍珠戒指" 或 "別緻的珍珠戒指"。" at bounding box center [514, 283] width 147 height 18
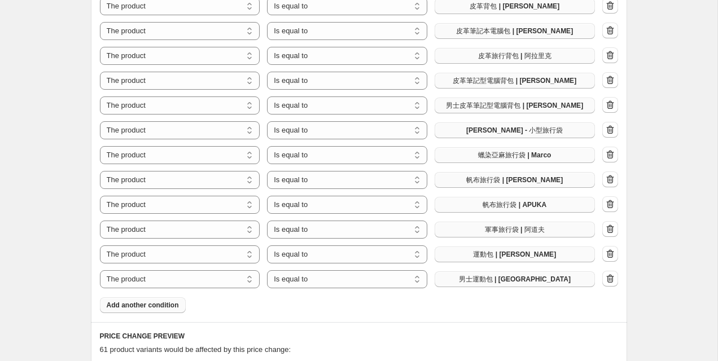
click at [147, 297] on button "Add another condition" at bounding box center [143, 305] width 86 height 16
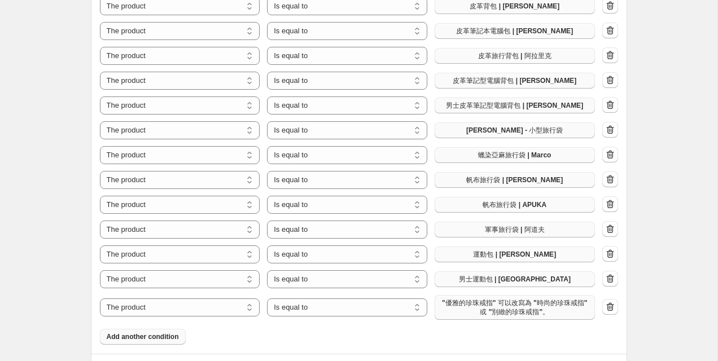
click at [510, 298] on span ""優雅的珍珠戒指" 可以改寫為 "時尚的珍珠戒指" 或 "別緻的珍珠戒指"。" at bounding box center [514, 307] width 147 height 18
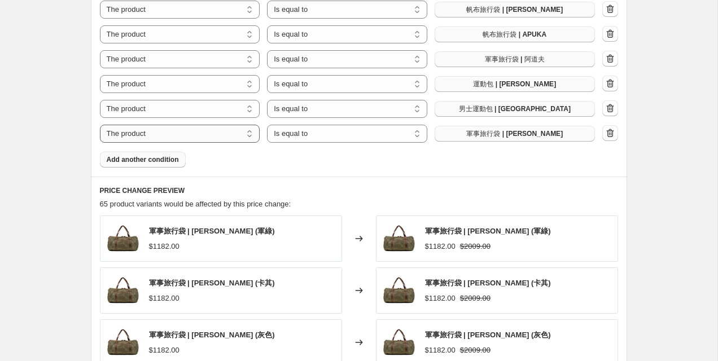
scroll to position [1253, 0]
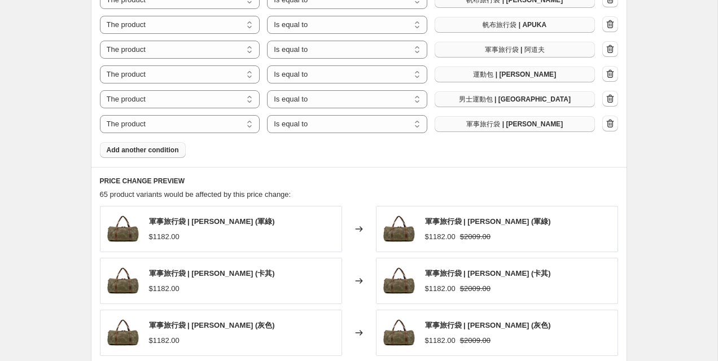
click at [150, 146] on span "Add another condition" at bounding box center [143, 150] width 72 height 9
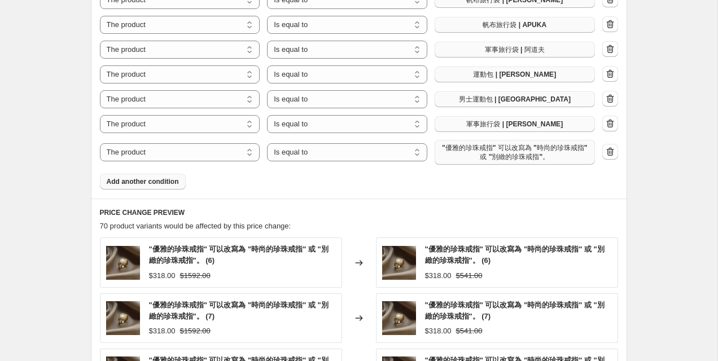
click at [484, 144] on span ""優雅的珍珠戒指" 可以改寫為 "時尚的珍珠戒指" 或 "別緻的珍珠戒指"。" at bounding box center [514, 152] width 147 height 18
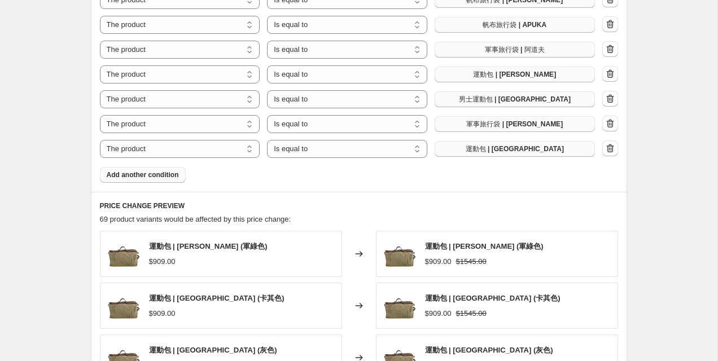
click at [164, 170] on span "Add another condition" at bounding box center [143, 174] width 72 height 9
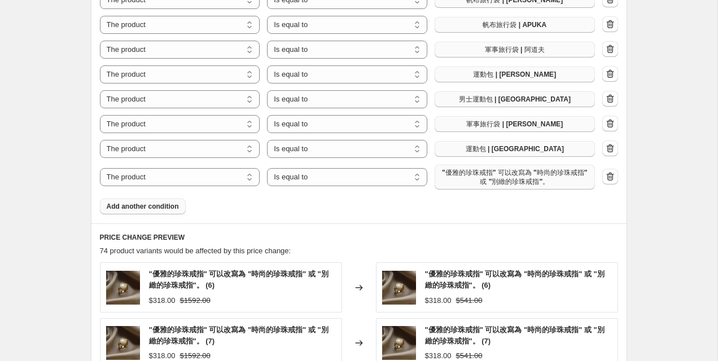
click at [496, 173] on span ""優雅的珍珠戒指" 可以改寫為 "時尚的珍珠戒指" 或 "別緻的珍珠戒指"。" at bounding box center [514, 177] width 147 height 18
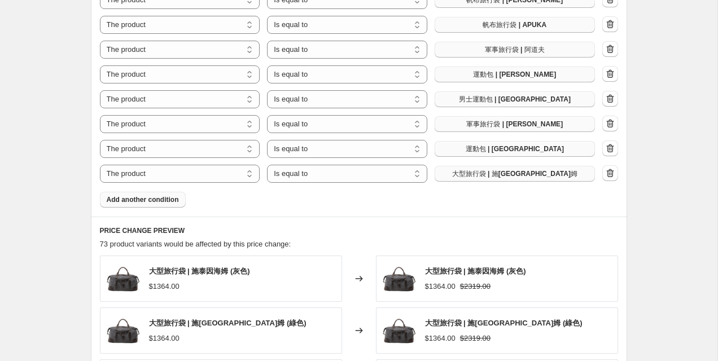
click at [168, 195] on span "Add another condition" at bounding box center [143, 199] width 72 height 9
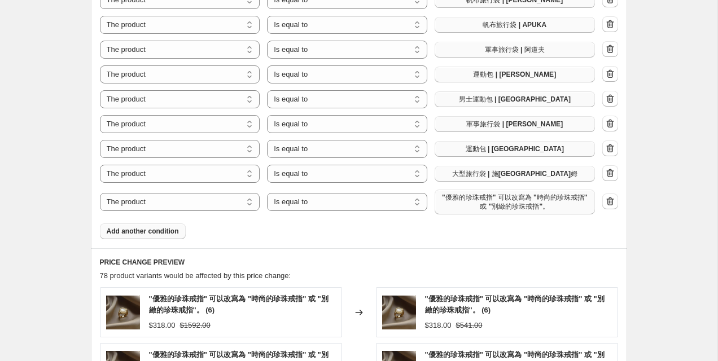
click at [475, 193] on span ""優雅的珍珠戒指" 可以改寫為 "時尚的珍珠戒指" 或 "別緻的珍珠戒指"。" at bounding box center [514, 202] width 147 height 18
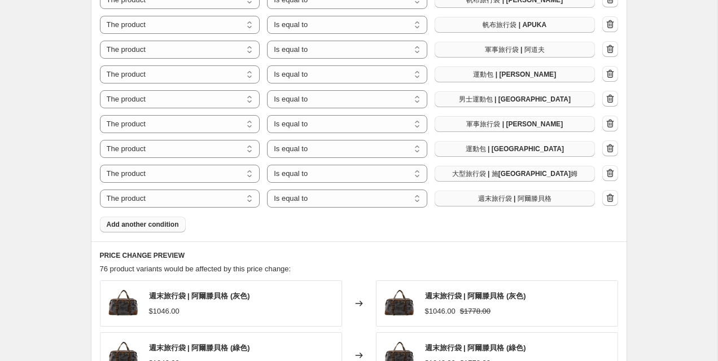
click at [163, 222] on span "Add another condition" at bounding box center [143, 224] width 72 height 9
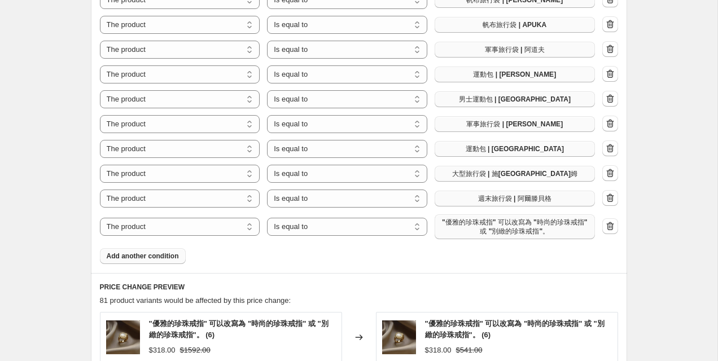
click at [488, 222] on span ""優雅的珍珠戒指" 可以改寫為 "時尚的珍珠戒指" 或 "別緻的珍珠戒指"。" at bounding box center [514, 227] width 147 height 18
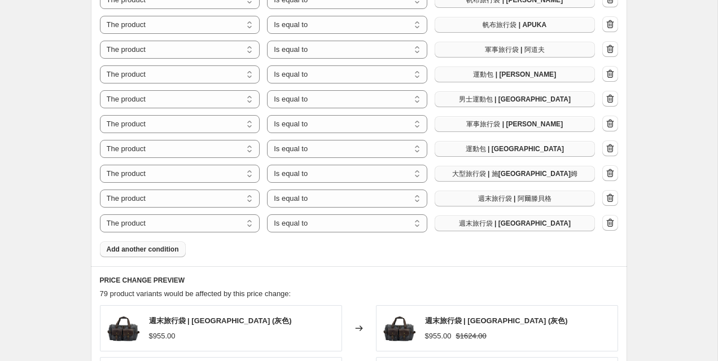
click at [144, 245] on span "Add another condition" at bounding box center [143, 249] width 72 height 9
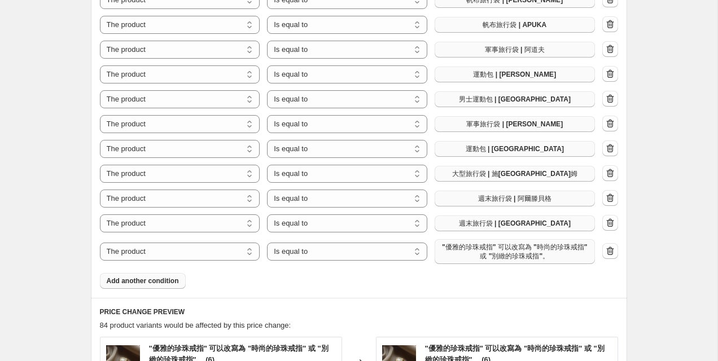
click at [478, 243] on span ""優雅的珍珠戒指" 可以改寫為 "時尚的珍珠戒指" 或 "別緻的珍珠戒指"。" at bounding box center [514, 252] width 147 height 18
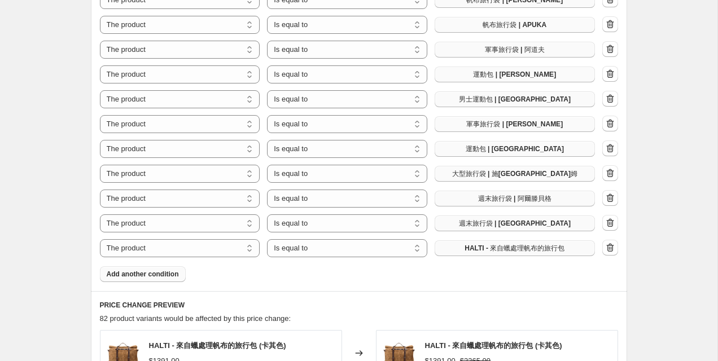
click at [170, 270] on span "Add another condition" at bounding box center [143, 274] width 72 height 9
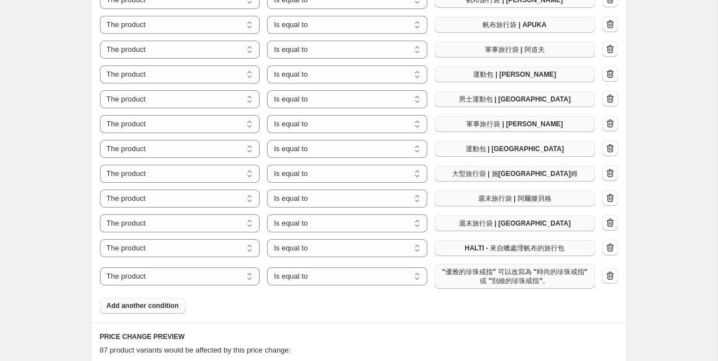
click at [491, 267] on span ""優雅的珍珠戒指" 可以改寫為 "時尚的珍珠戒指" 或 "別緻的珍珠戒指"。" at bounding box center [514, 276] width 147 height 18
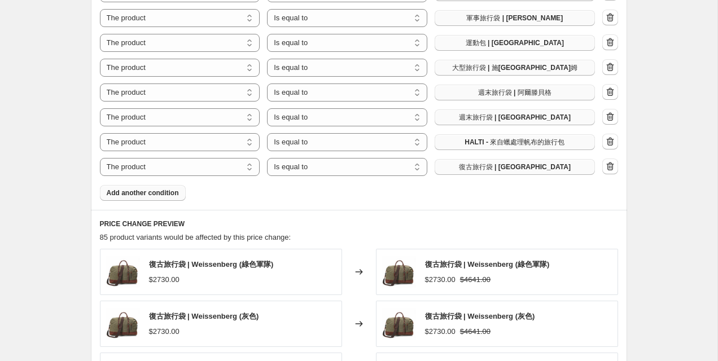
scroll to position [1365, 0]
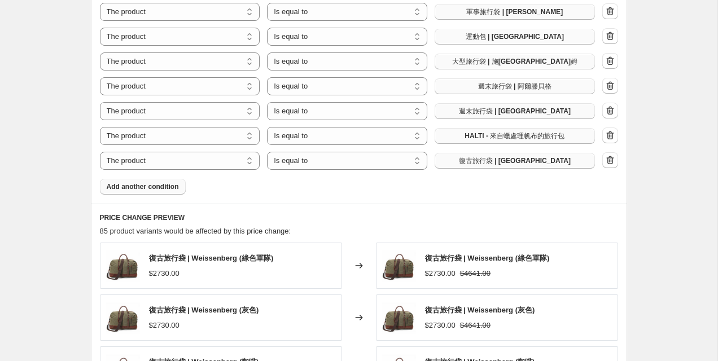
click at [152, 182] on span "Add another condition" at bounding box center [143, 186] width 72 height 9
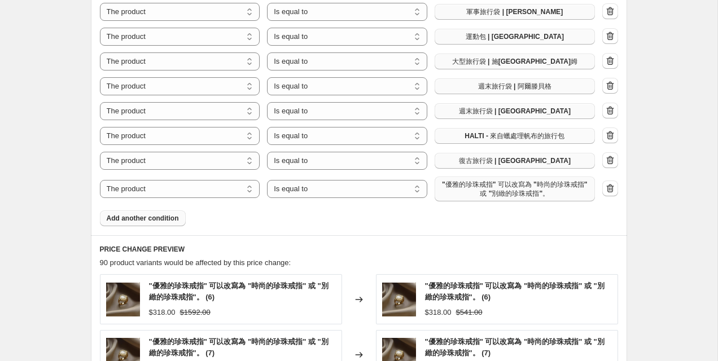
click at [490, 183] on span ""優雅的珍珠戒指" 可以改寫為 "時尚的珍珠戒指" 或 "別緻的珍珠戒指"。" at bounding box center [514, 189] width 147 height 18
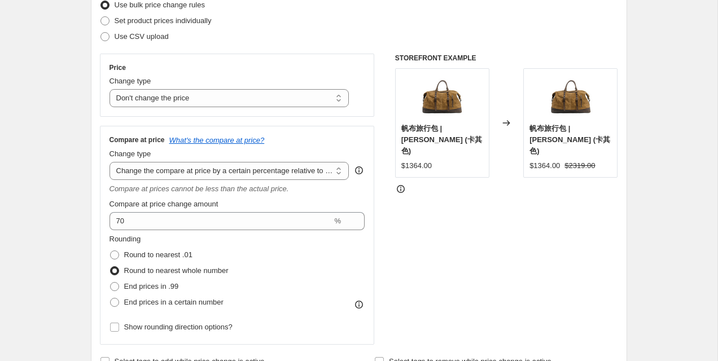
scroll to position [160, 0]
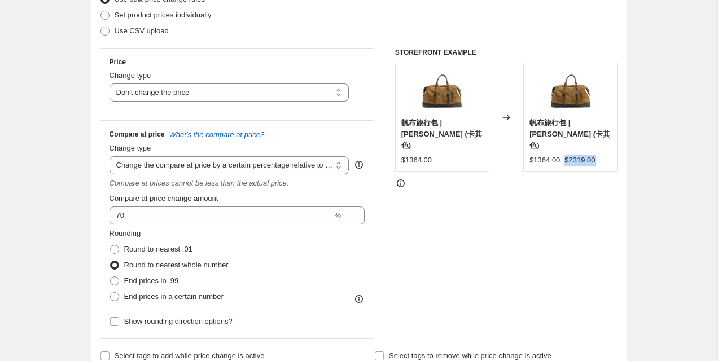
drag, startPoint x: 565, startPoint y: 148, endPoint x: 612, endPoint y: 149, distance: 46.3
click at [612, 149] on div "帆布旅行包 | [PERSON_NAME] (卡其色) $1364.00 $2319.00" at bounding box center [570, 117] width 94 height 109
copy strike "$2319.00"
drag, startPoint x: 398, startPoint y: 147, endPoint x: 459, endPoint y: 147, distance: 60.9
click at [459, 147] on div "帆布旅行包 | [PERSON_NAME] (卡其色) $1364.00" at bounding box center [442, 117] width 94 height 109
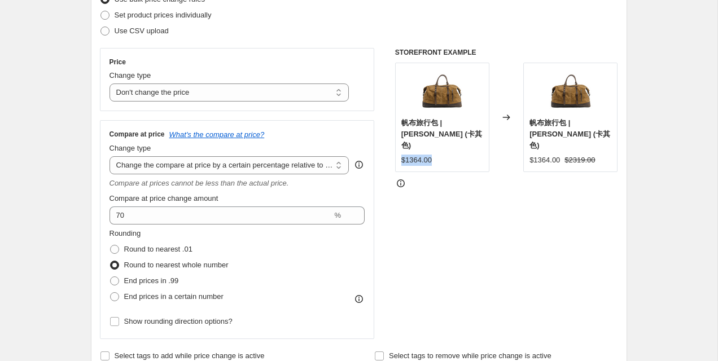
copy div "$1364.00"
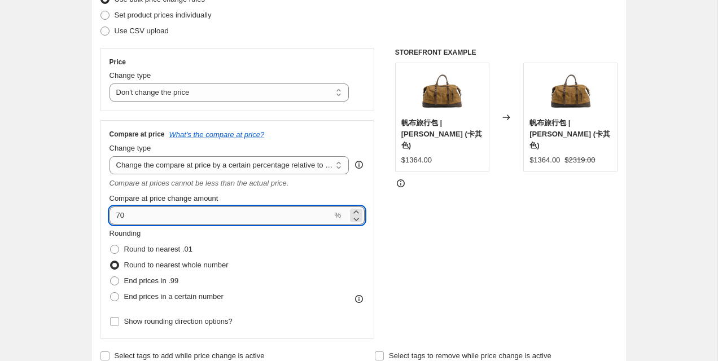
click at [230, 213] on input "70" at bounding box center [220, 215] width 223 height 18
click at [218, 212] on input "70" at bounding box center [220, 215] width 223 height 18
click at [120, 214] on input "70" at bounding box center [220, 215] width 223 height 18
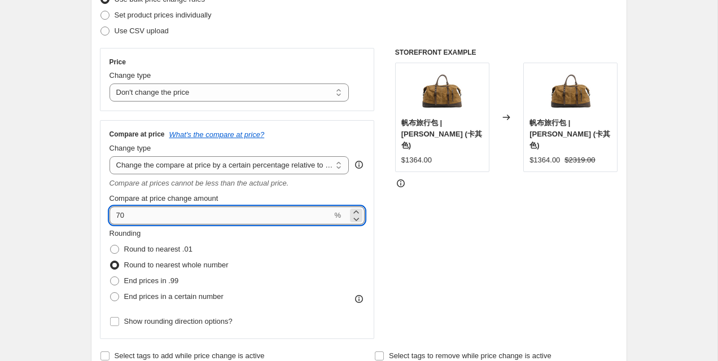
click at [120, 214] on input "70" at bounding box center [220, 215] width 223 height 18
click at [158, 219] on input "200" at bounding box center [220, 215] width 223 height 18
click at [202, 217] on input "233" at bounding box center [220, 215] width 223 height 18
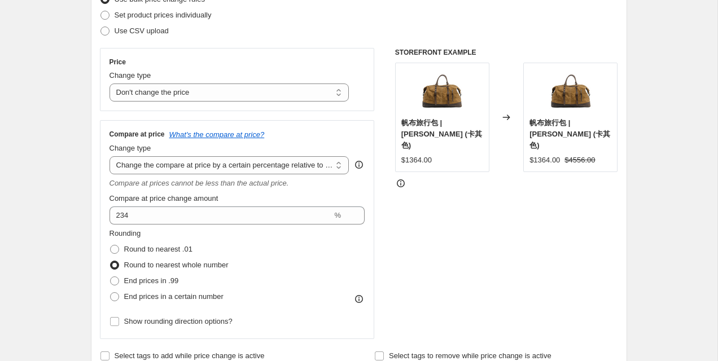
click at [96, 219] on div "Step 2. Select how the prices should change Use bulk price change rules Set pro…" at bounding box center [359, 167] width 536 height 411
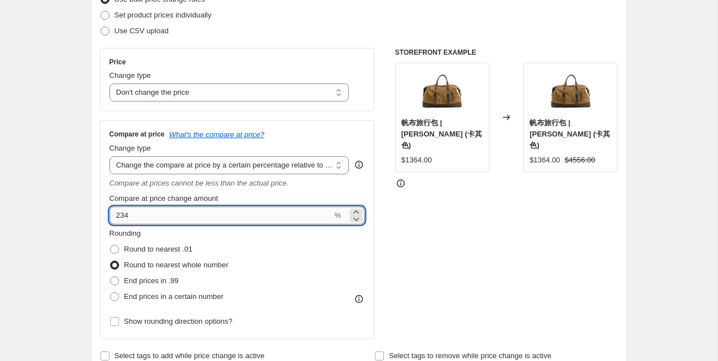
click at [182, 215] on input "234" at bounding box center [220, 215] width 223 height 18
type input "233"
click at [190, 214] on input "233" at bounding box center [220, 215] width 223 height 18
type input "233.5"
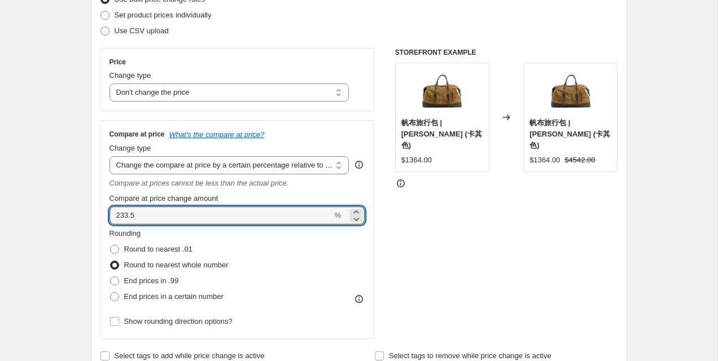
click at [188, 222] on input "233.5" at bounding box center [220, 215] width 223 height 18
type input "233.4"
click at [204, 222] on input "233.4" at bounding box center [220, 215] width 223 height 18
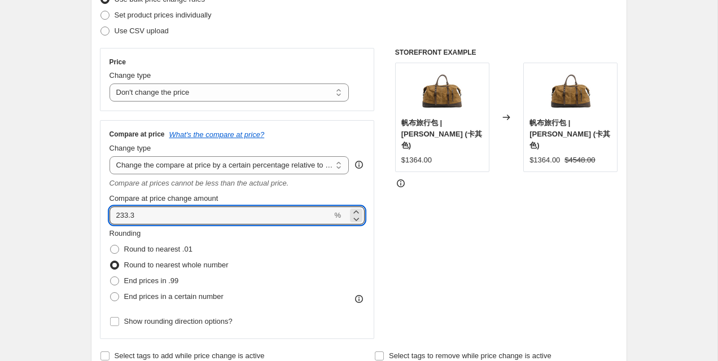
type input "233.3"
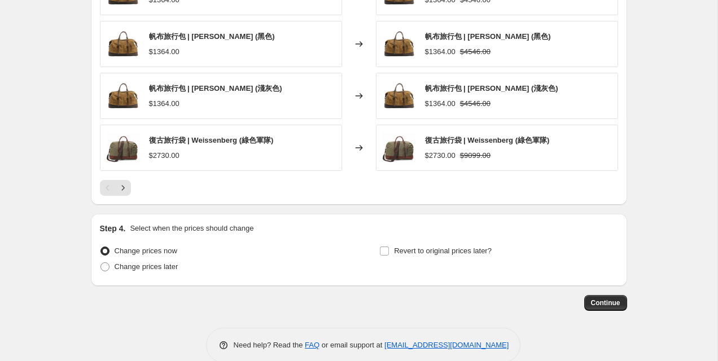
scroll to position [1627, 0]
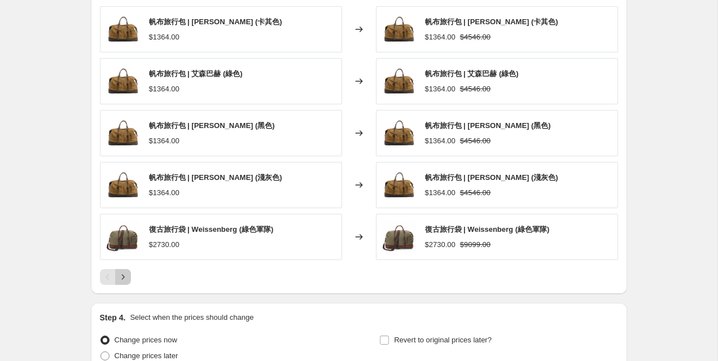
click at [120, 273] on icon "Next" at bounding box center [122, 276] width 11 height 11
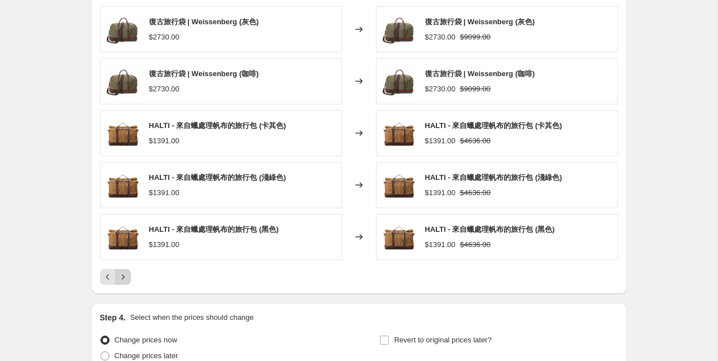
click at [123, 271] on icon "Next" at bounding box center [122, 276] width 11 height 11
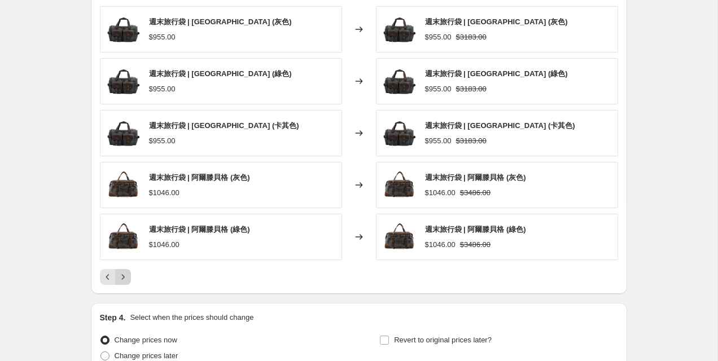
click at [128, 269] on button "Next" at bounding box center [123, 277] width 16 height 16
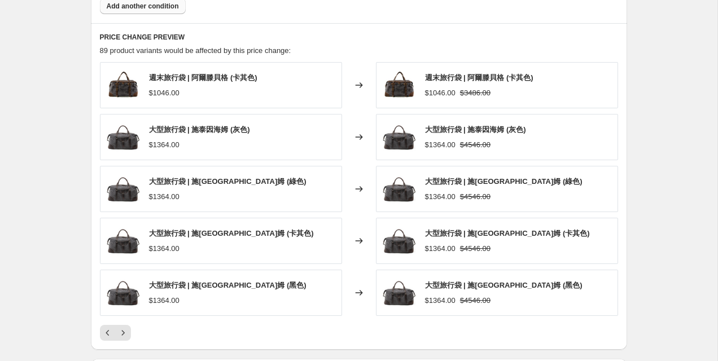
scroll to position [1728, 0]
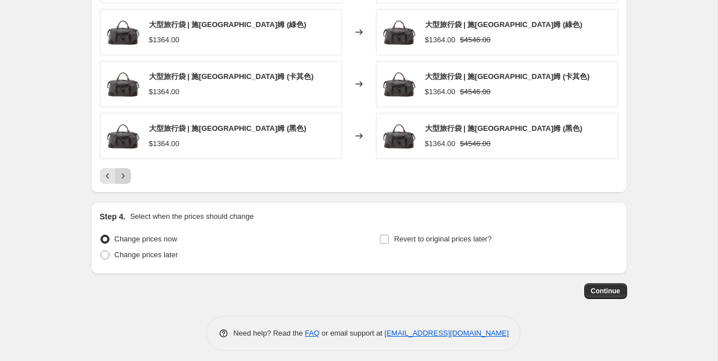
click at [129, 168] on button "Next" at bounding box center [123, 176] width 16 height 16
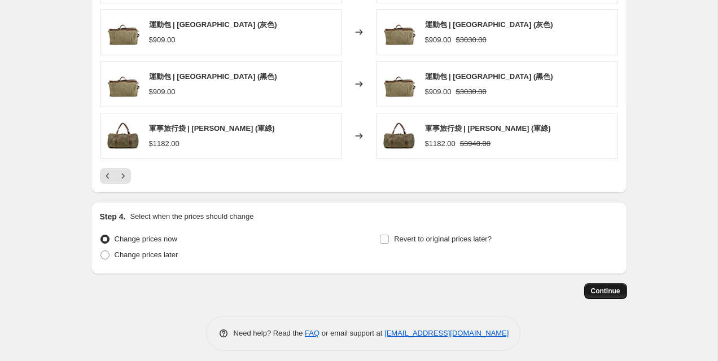
click at [592, 287] on span "Continue" at bounding box center [605, 291] width 29 height 9
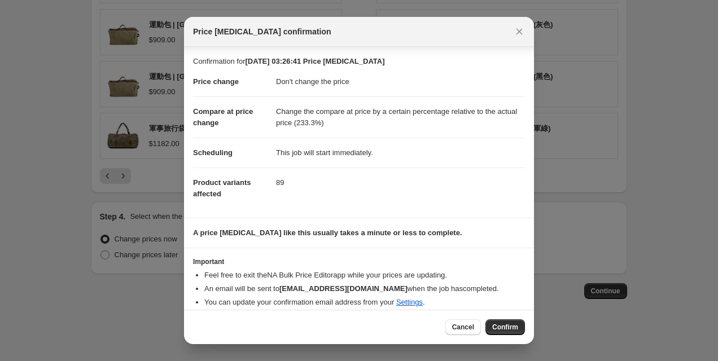
scroll to position [10, 0]
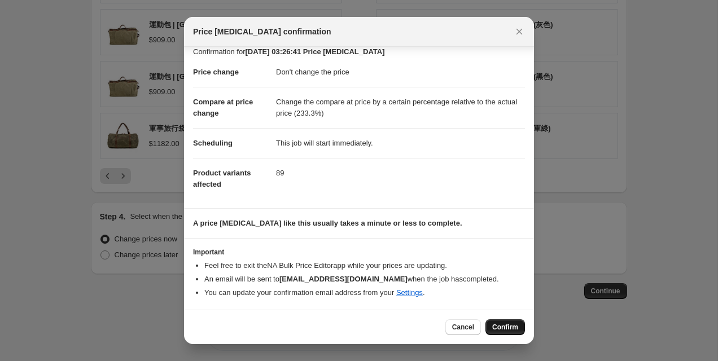
click at [494, 327] on span "Confirm" at bounding box center [505, 327] width 26 height 9
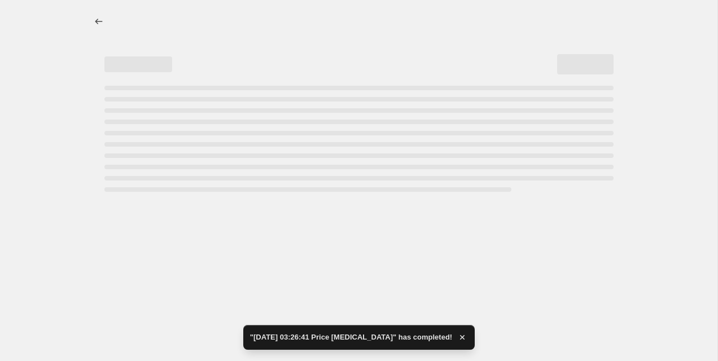
select select "no_change"
select select "pp"
